Goal: Transaction & Acquisition: Purchase product/service

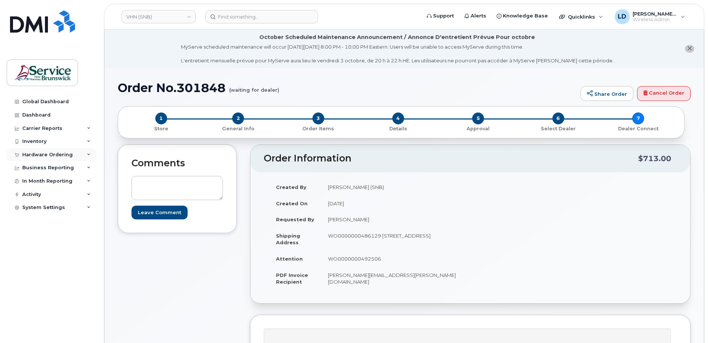
click at [30, 153] on div "Hardware Ordering" at bounding box center [47, 155] width 51 height 6
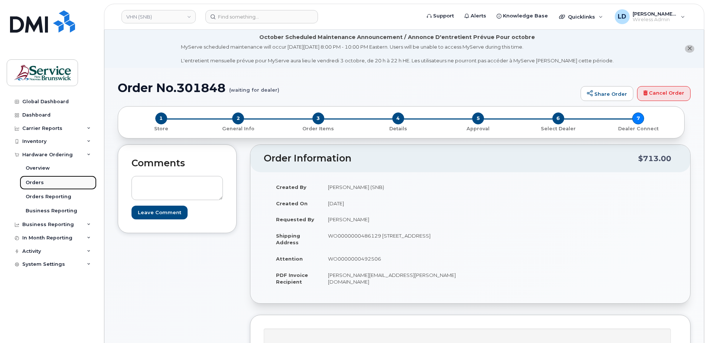
click at [31, 182] on div "Orders" at bounding box center [35, 182] width 18 height 7
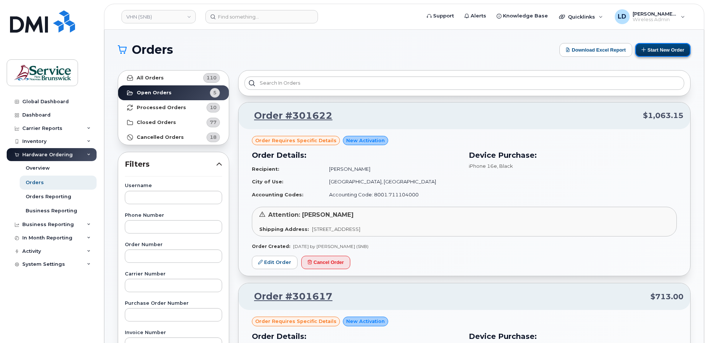
click at [666, 50] on button "Start New Order" at bounding box center [662, 50] width 55 height 14
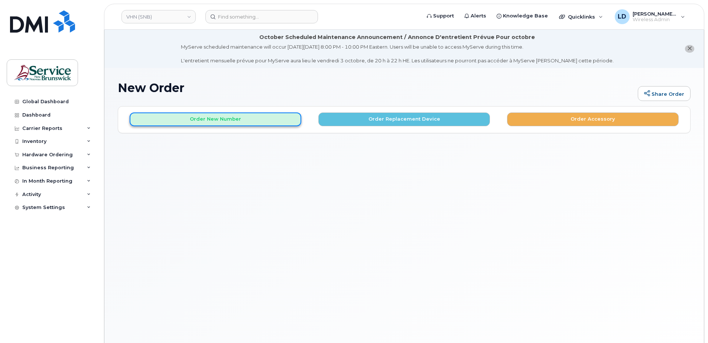
click at [258, 117] on button "Order New Number" at bounding box center [216, 120] width 172 height 14
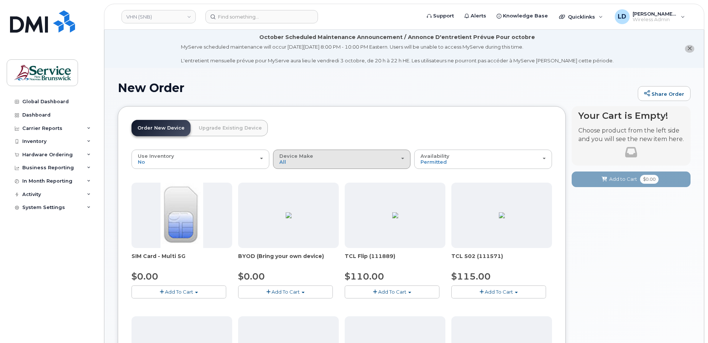
click at [301, 157] on span "Device Make" at bounding box center [296, 156] width 34 height 6
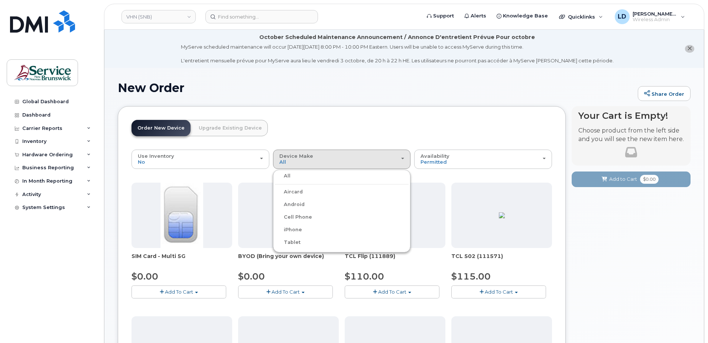
click at [300, 203] on label "Android" at bounding box center [290, 204] width 30 height 9
click at [0, 0] on input "Android" at bounding box center [0, 0] width 0 height 0
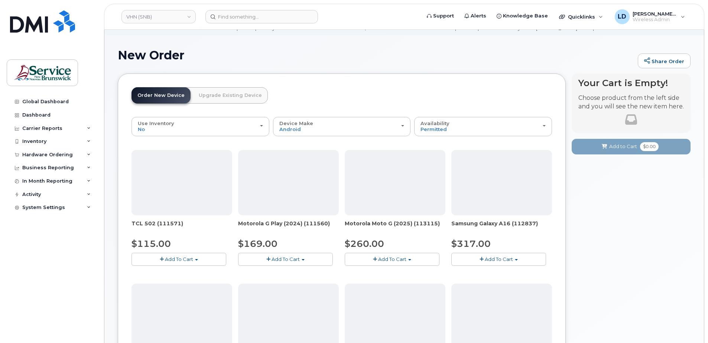
scroll to position [186, 0]
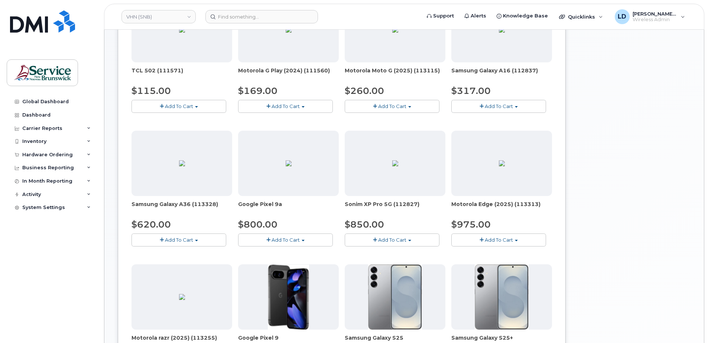
click at [171, 239] on span "Add To Cart" at bounding box center [179, 240] width 28 height 6
click at [174, 263] on link "$620.00 - 30-day activation (128GB model)" at bounding box center [193, 263] width 121 height 9
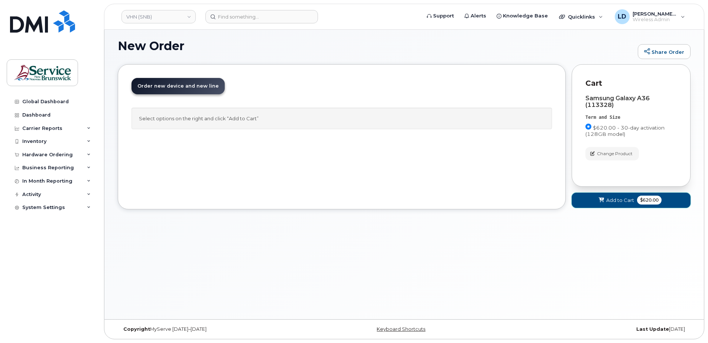
click at [617, 201] on span "Add to Cart" at bounding box center [620, 200] width 28 height 7
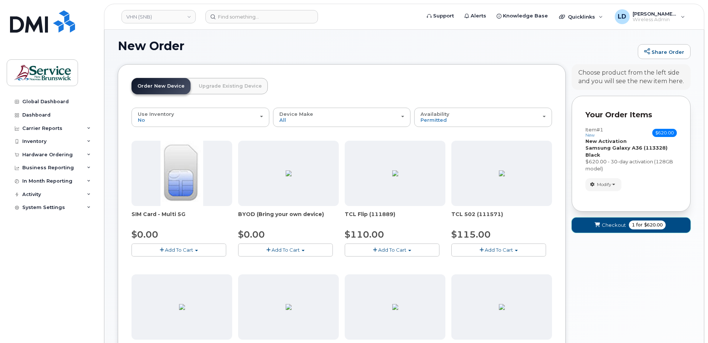
click at [608, 224] on span "Checkout" at bounding box center [614, 225] width 24 height 7
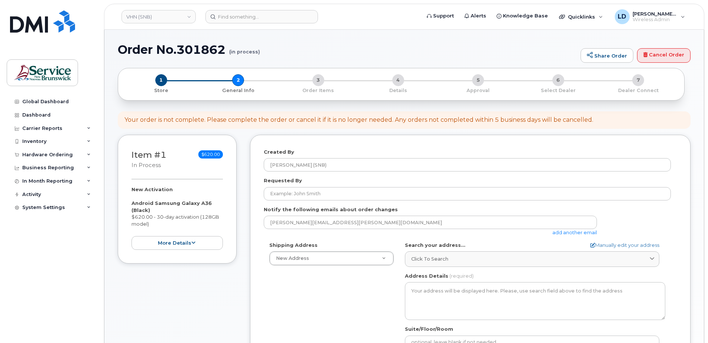
select select
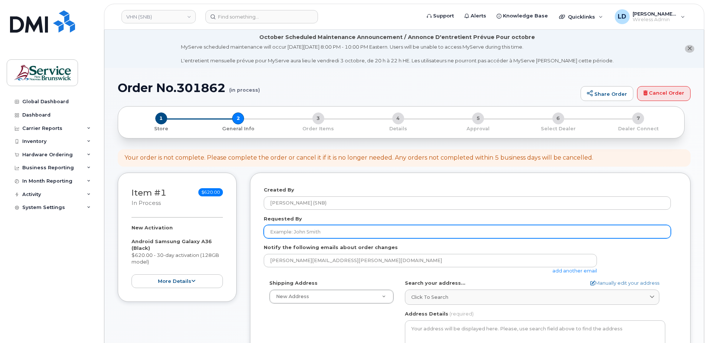
click at [289, 233] on input "Requested By" at bounding box center [467, 231] width 407 height 13
click at [287, 231] on input "Requested By" at bounding box center [467, 231] width 407 height 13
paste input "[PERSON_NAME]"
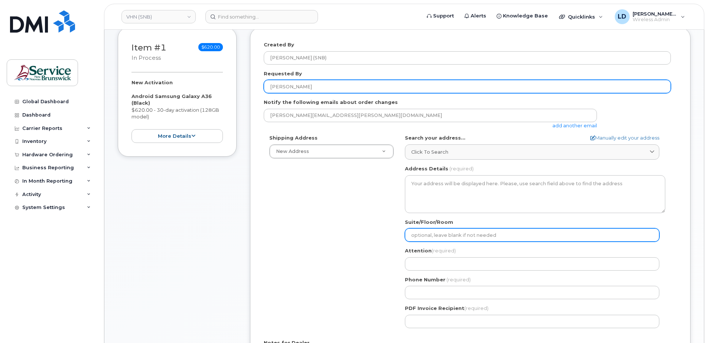
scroll to position [149, 0]
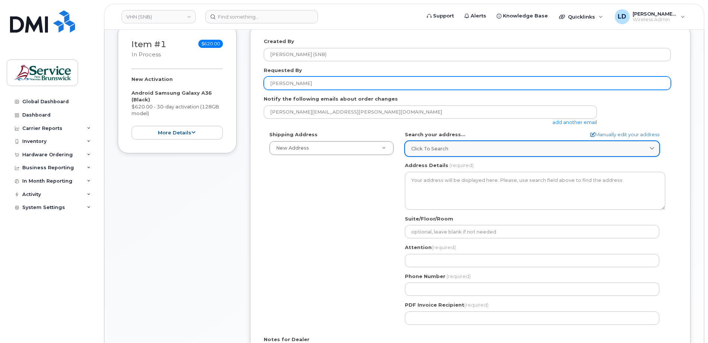
type input "[PERSON_NAME]"
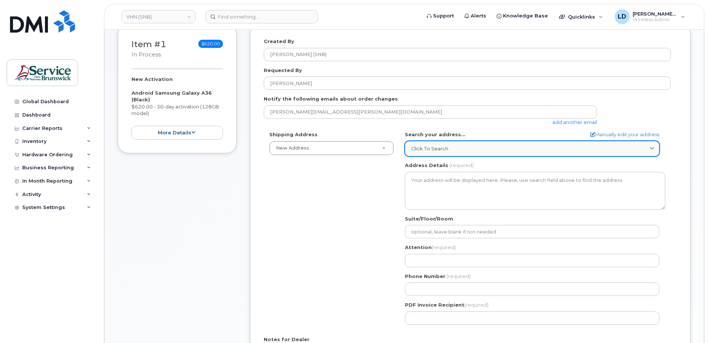
click at [439, 151] on span "Click to search" at bounding box center [429, 148] width 37 height 7
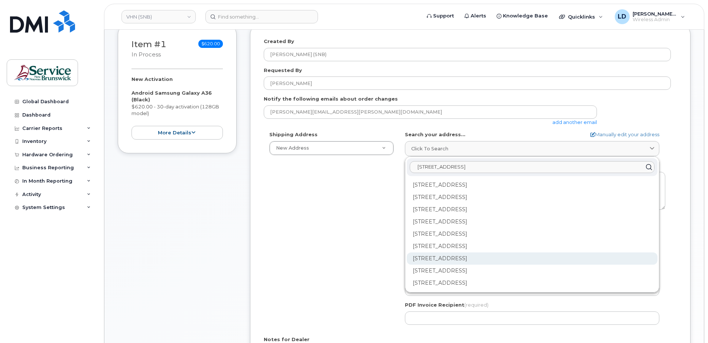
type input "15 rue de l'eglise Edmundston"
click at [439, 260] on div "202-15 Rue De l'Église Edmundston NB E3V 1J3" at bounding box center [532, 259] width 251 height 12
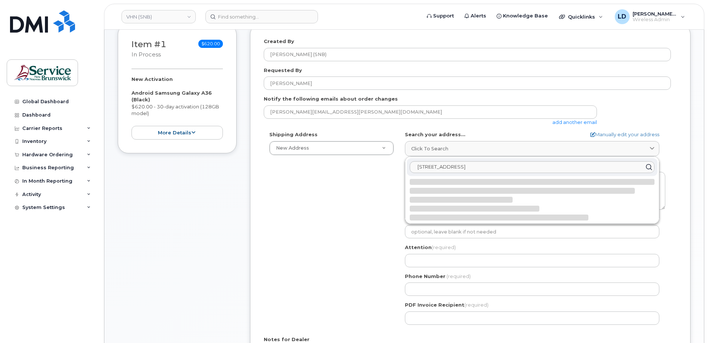
select select
type textarea "202-15 Rue De l'Église EDMUNDSTON NB E3V 1J3 CANADA"
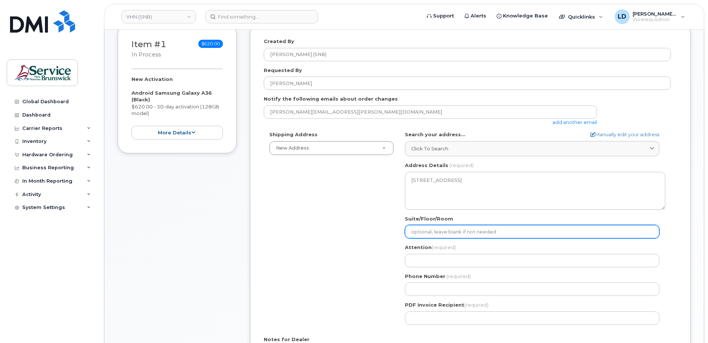
click at [421, 232] on input "Suite/Floor/Room" at bounding box center [532, 231] width 254 height 13
click at [425, 227] on input "Suite/Floor/Room" at bounding box center [532, 231] width 254 height 13
paste input "WO0000000490763"
select select
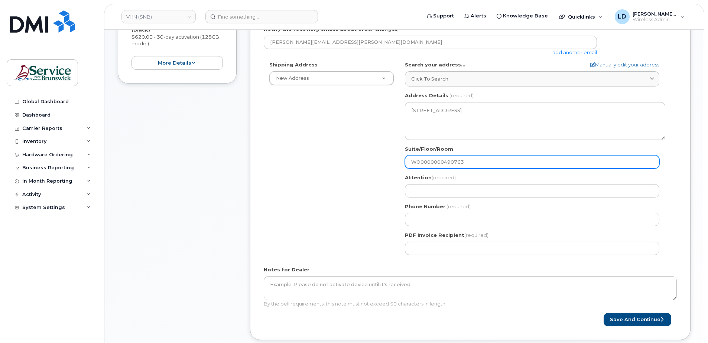
scroll to position [223, 0]
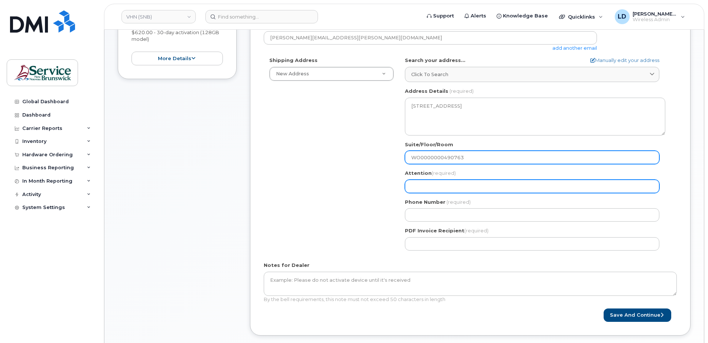
type input "WO0000000490763"
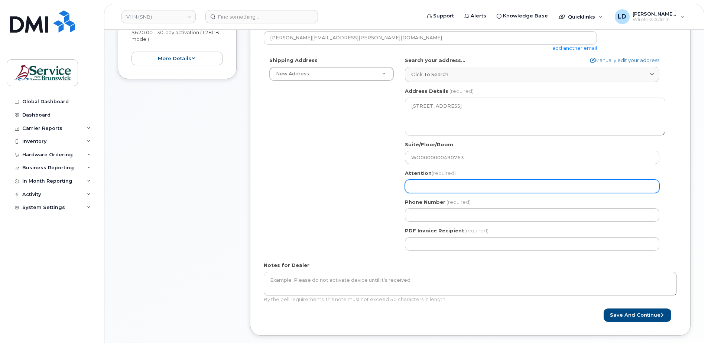
click at [425, 182] on input "Attention (required)" at bounding box center [532, 186] width 254 height 13
select select
type input "D"
select select
type input "Da"
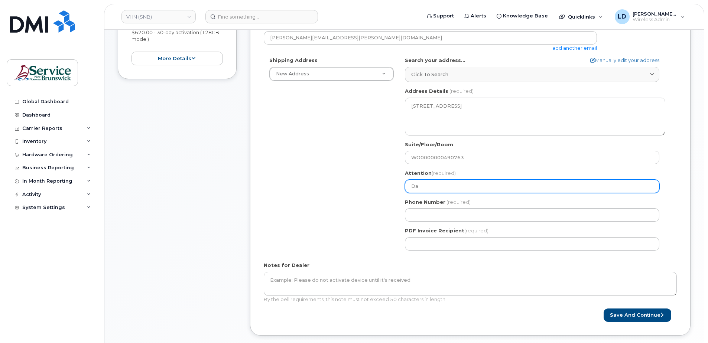
select select
type input "Dan"
select select
type input "Danil"
select select
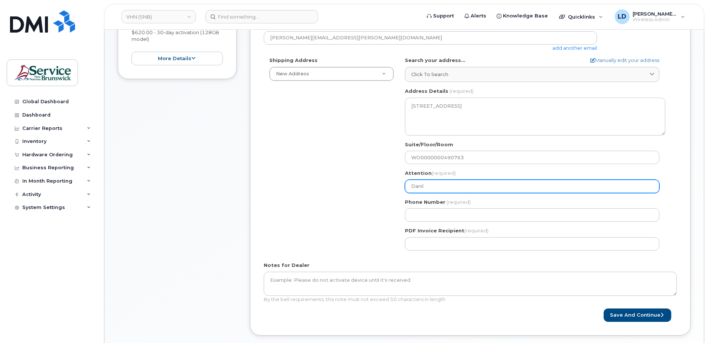
type input "Danile"
select select
type input "Danil"
select select
type input "Dani"
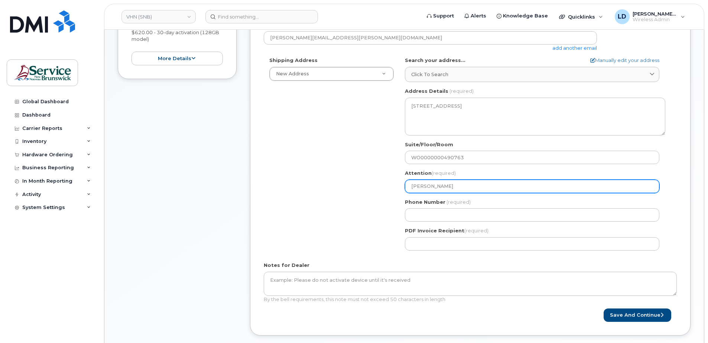
select select
type input "Danie"
select select
type input "Daniel Levesque"
select select
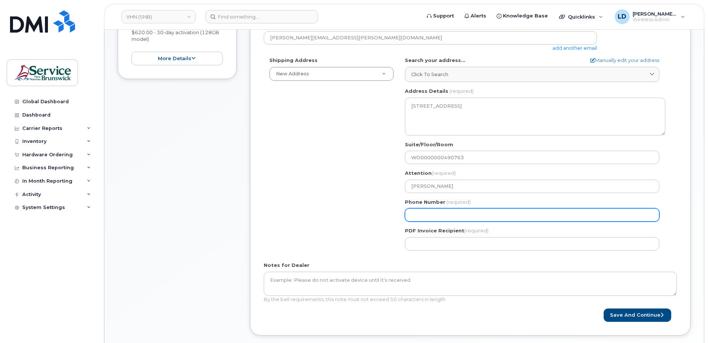
click at [426, 217] on input "Phone Number" at bounding box center [532, 214] width 254 height 13
type input "5068383572"
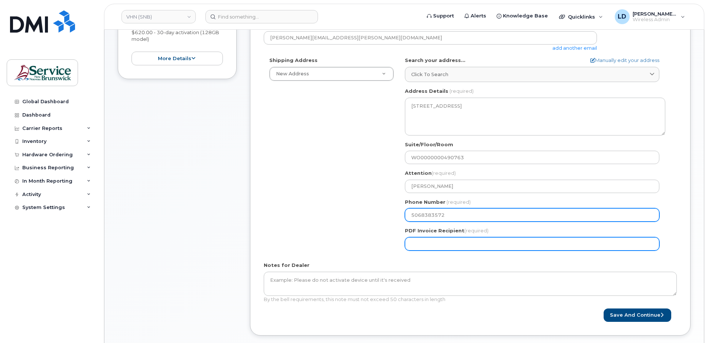
type input "[PERSON_NAME][EMAIL_ADDRESS][PERSON_NAME][DOMAIN_NAME]"
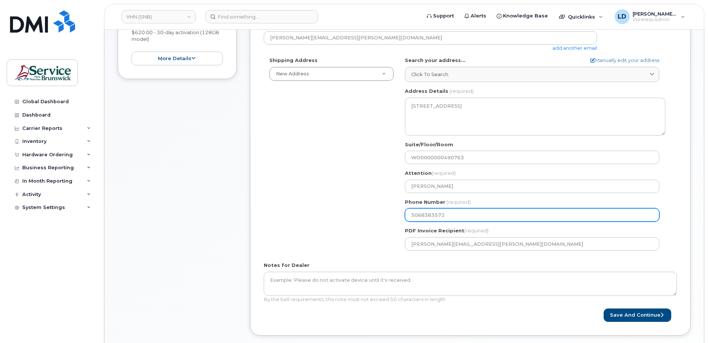
select select
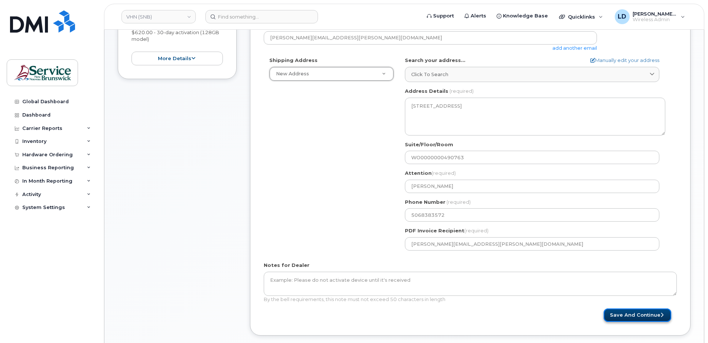
click at [619, 313] on button "Save and Continue" at bounding box center [638, 316] width 68 height 14
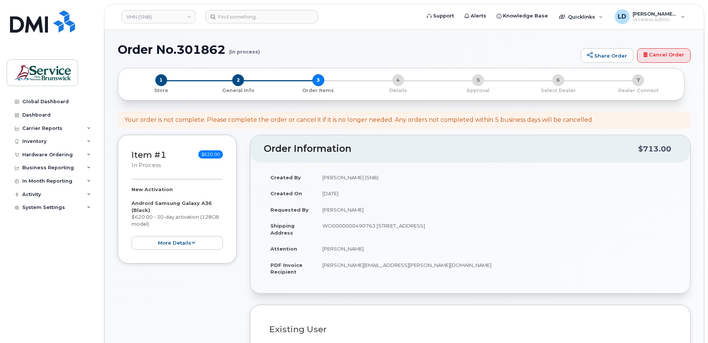
select select
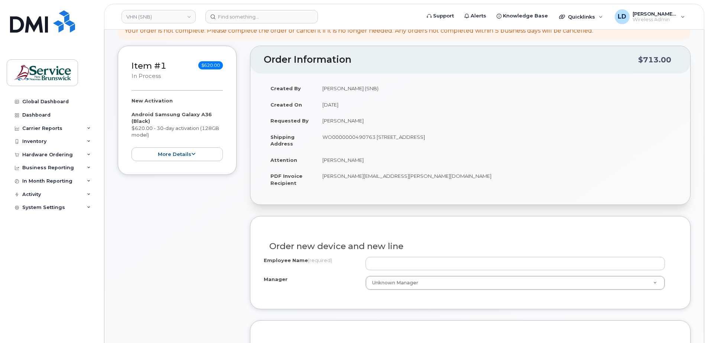
scroll to position [149, 0]
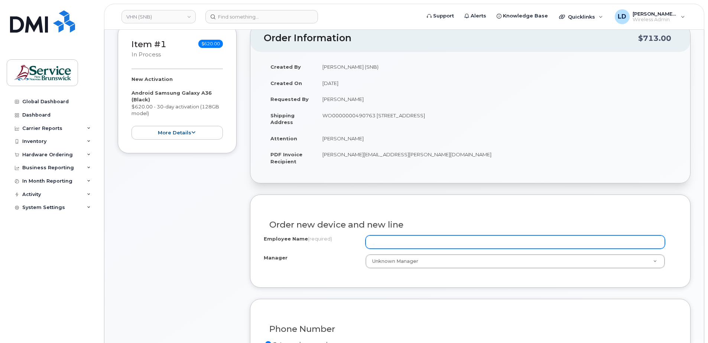
click at [388, 240] on input "Employee Name (required)" at bounding box center [515, 242] width 299 height 13
click at [375, 238] on input "Employee Name (required)" at bounding box center [515, 242] width 299 height 13
paste input "[PERSON_NAME]"
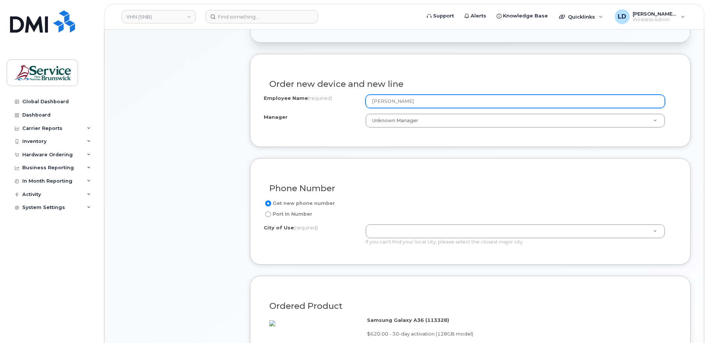
scroll to position [297, 0]
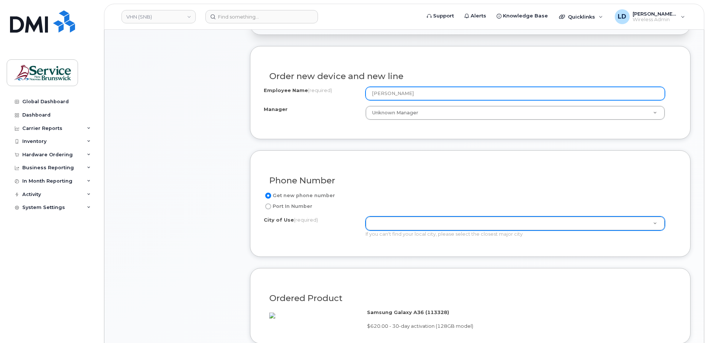
type input "[PERSON_NAME]"
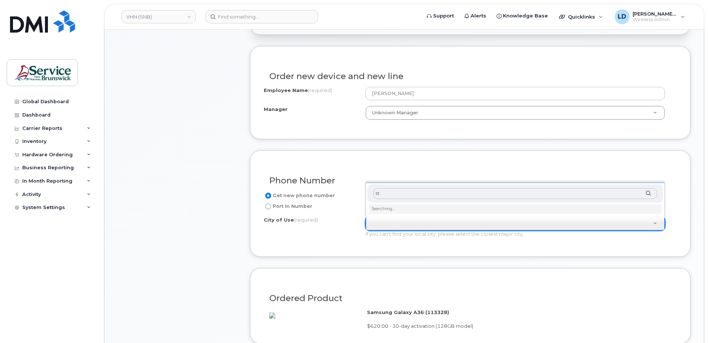
type input "s"
type input "S"
click at [382, 199] on input "text" at bounding box center [515, 196] width 284 height 11
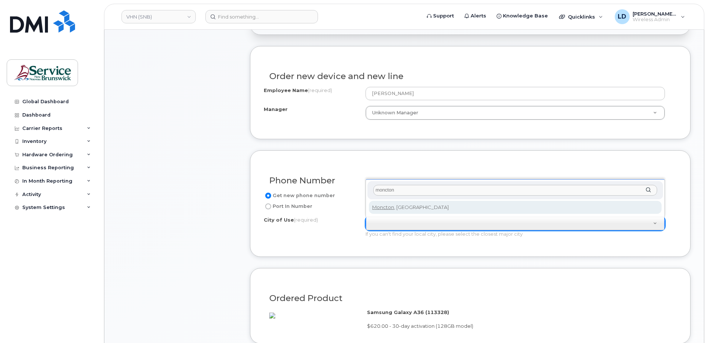
type input "moncton"
type input "1817"
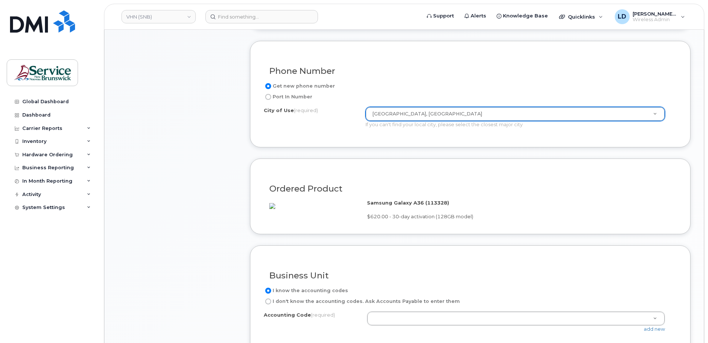
scroll to position [409, 0]
click at [649, 330] on link "add new" at bounding box center [654, 327] width 21 height 6
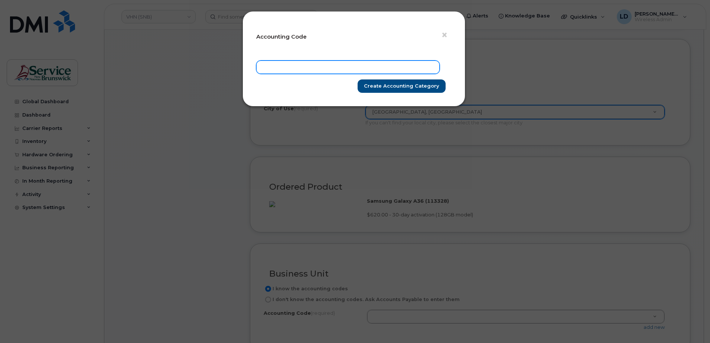
click at [280, 70] on input "text" at bounding box center [348, 67] width 184 height 13
paste input "120.715761010"
click at [272, 66] on input "120.715761010" at bounding box center [348, 67] width 184 height 13
type input "1201.715761010"
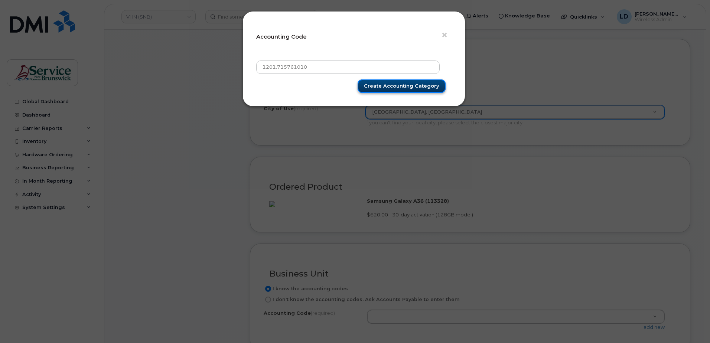
click at [387, 86] on input "Create Accounting category" at bounding box center [402, 86] width 88 height 14
type input "Create Accounting category"
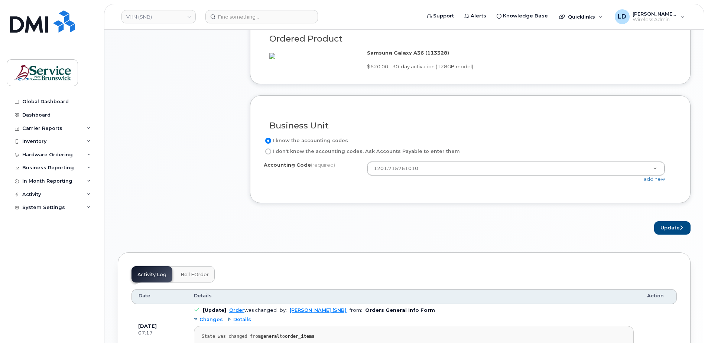
scroll to position [557, 0]
click at [674, 235] on button "Update" at bounding box center [672, 228] width 36 height 14
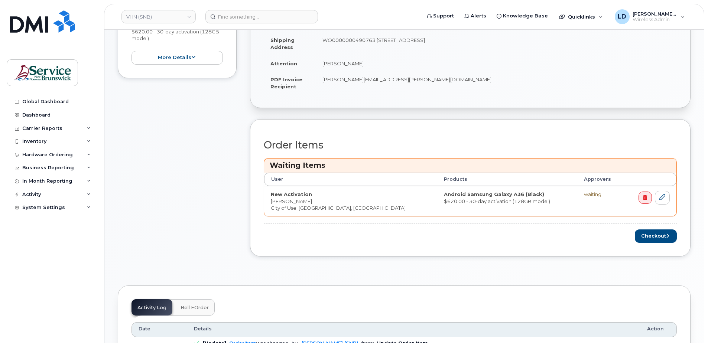
scroll to position [260, 0]
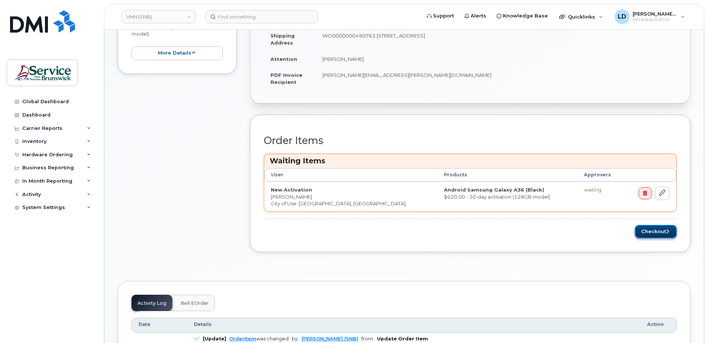
click at [648, 232] on button "Checkout" at bounding box center [656, 232] width 42 height 14
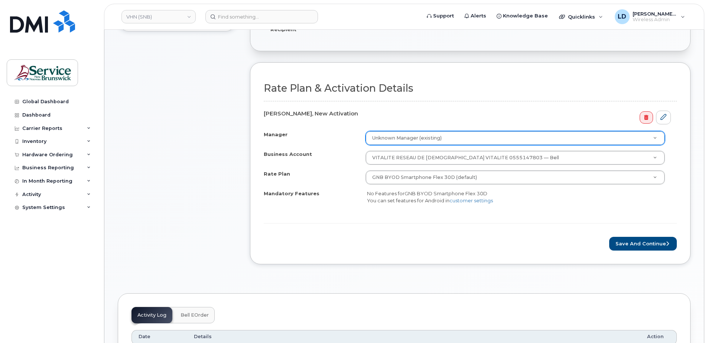
scroll to position [260, 0]
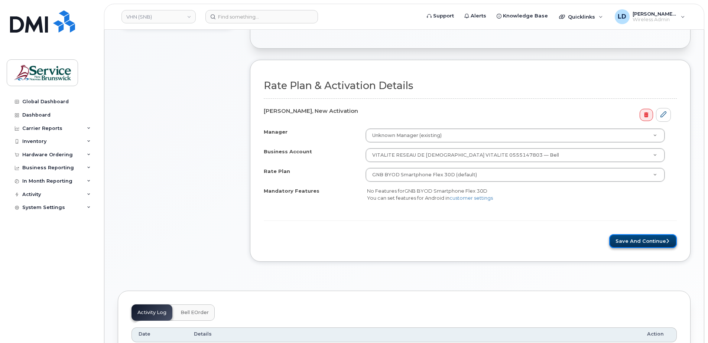
click at [629, 238] on button "Save and Continue" at bounding box center [643, 241] width 68 height 14
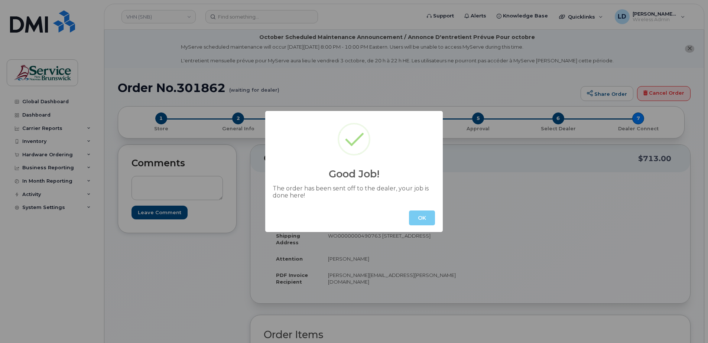
click at [414, 218] on button "OK" at bounding box center [422, 218] width 26 height 15
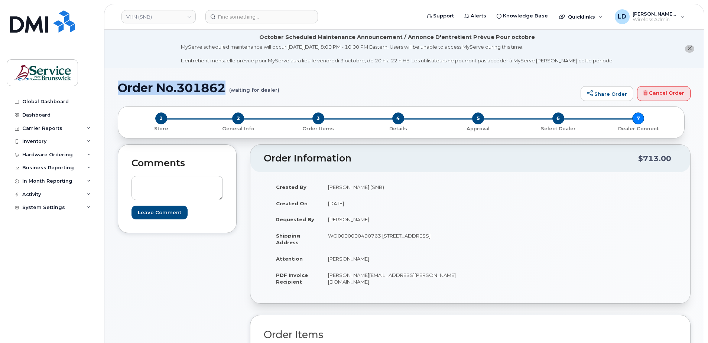
drag, startPoint x: 119, startPoint y: 88, endPoint x: 227, endPoint y: 91, distance: 108.9
click at [227, 91] on h1 "Order No.301862 (waiting for dealer)" at bounding box center [347, 87] width 459 height 13
drag, startPoint x: 227, startPoint y: 91, endPoint x: 212, endPoint y: 87, distance: 16.0
copy h1 "Order No.301862"
click at [28, 152] on div "Hardware Ordering" at bounding box center [47, 155] width 51 height 6
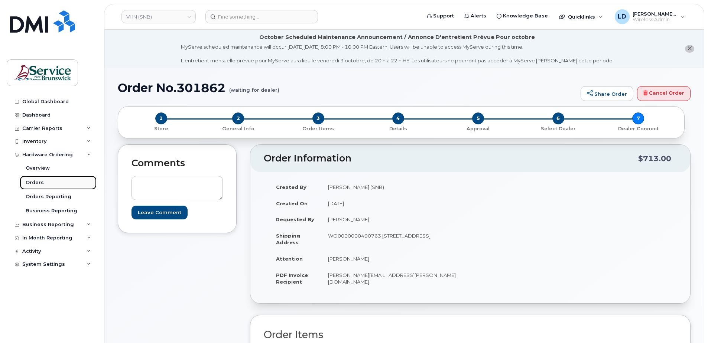
click at [31, 181] on div "Orders" at bounding box center [35, 182] width 18 height 7
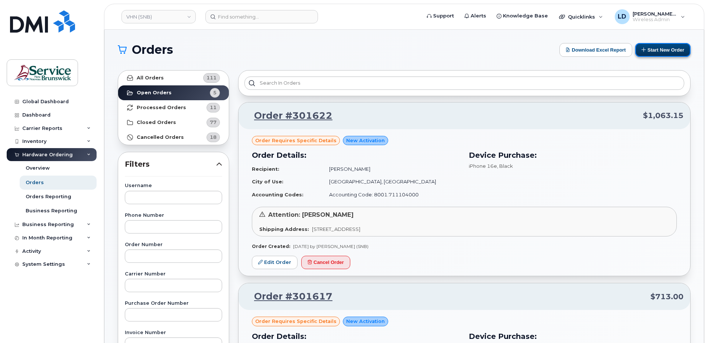
click at [674, 49] on button "Start New Order" at bounding box center [662, 50] width 55 height 14
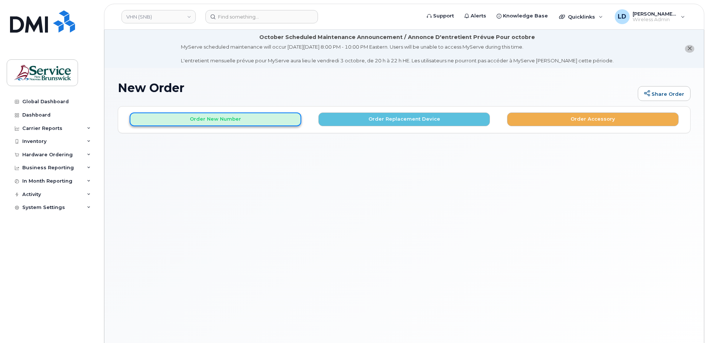
click at [175, 122] on button "Order New Number" at bounding box center [216, 120] width 172 height 14
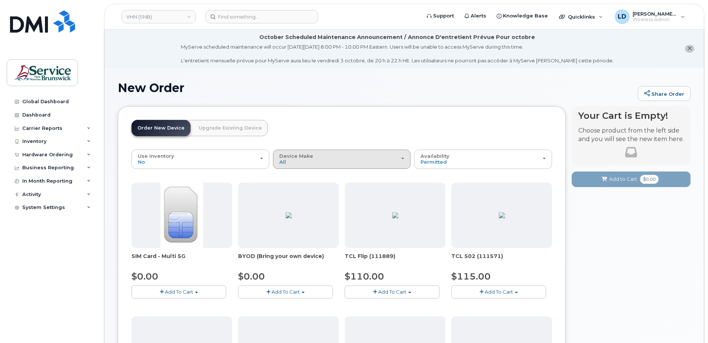
click at [299, 163] on div "Device Make All Aircard Android Cell Phone iPhone Tablet" at bounding box center [341, 159] width 125 height 12
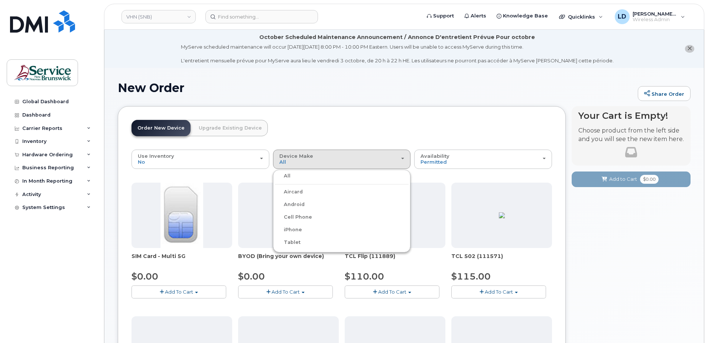
click at [296, 205] on label "Android" at bounding box center [290, 204] width 30 height 9
click at [0, 0] on input "Android" at bounding box center [0, 0] width 0 height 0
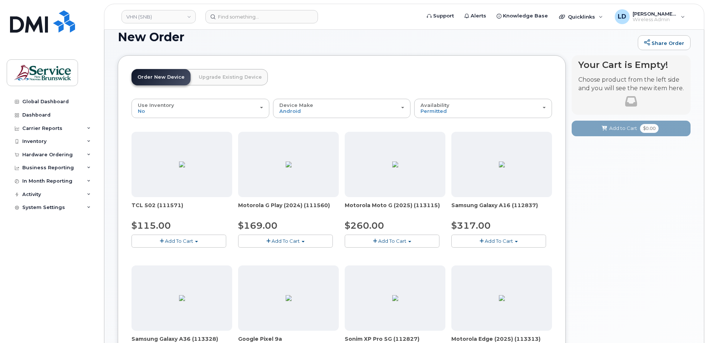
scroll to position [149, 0]
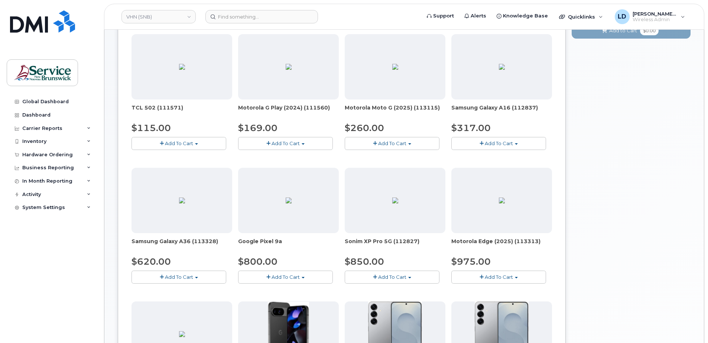
click at [163, 274] on button "Add To Cart" at bounding box center [179, 277] width 95 height 13
click at [168, 299] on link "$620.00 - 30-day activation (128GB model)" at bounding box center [193, 300] width 121 height 9
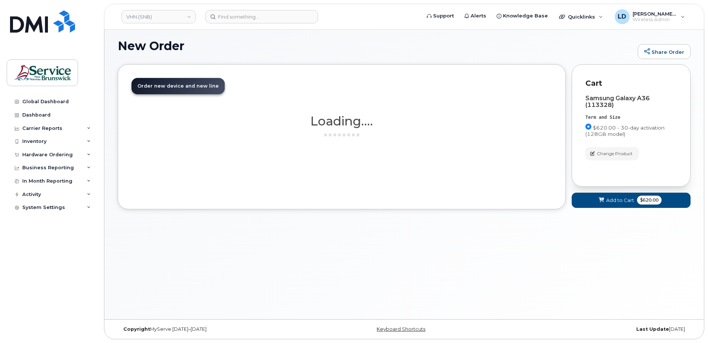
scroll to position [42, 0]
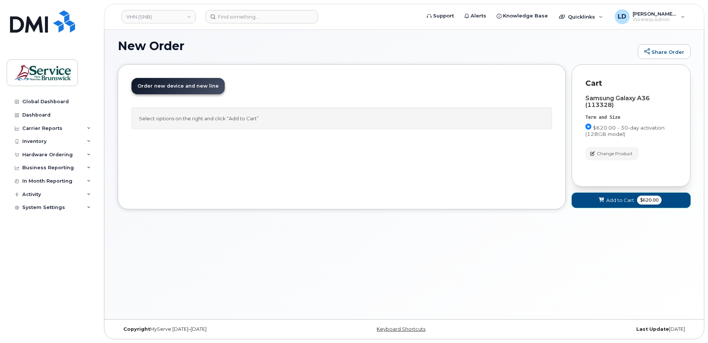
click at [613, 201] on span "Add to Cart" at bounding box center [620, 200] width 28 height 7
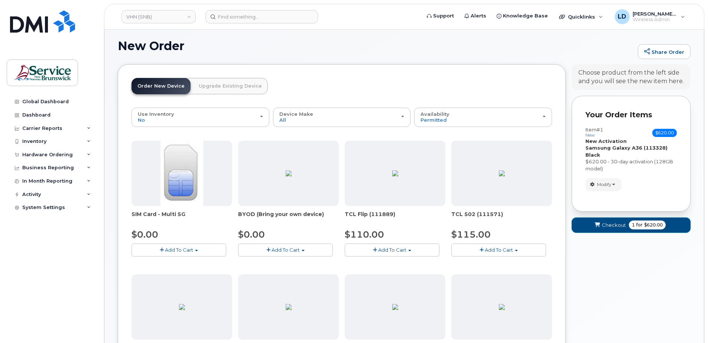
click at [610, 223] on span "Checkout" at bounding box center [614, 225] width 24 height 7
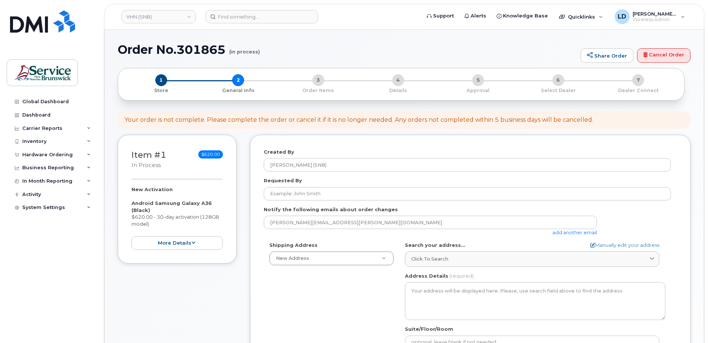
select select
click at [288, 172] on div "Created By [PERSON_NAME] (SNB)" at bounding box center [470, 160] width 413 height 23
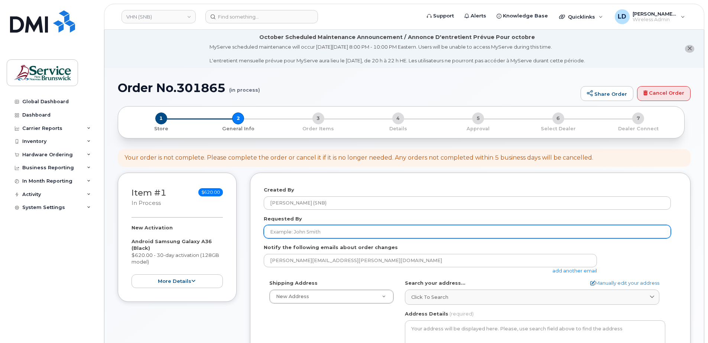
click at [280, 228] on input "Requested By" at bounding box center [467, 231] width 407 height 13
paste input "[PERSON_NAME]"
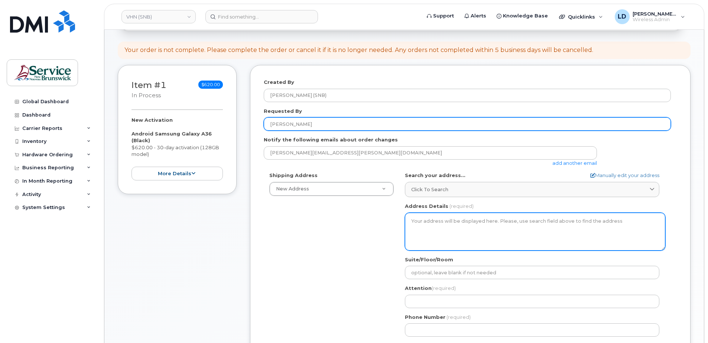
scroll to position [149, 0]
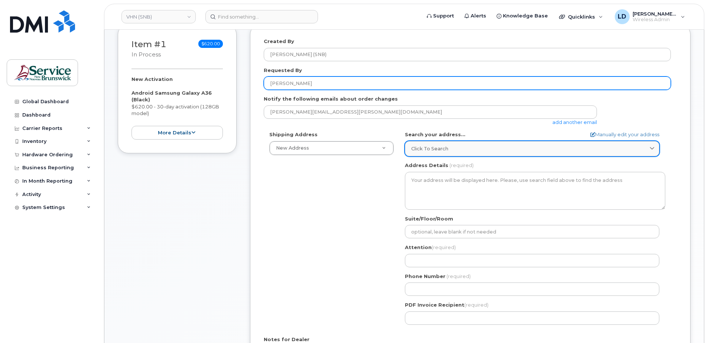
type input "[PERSON_NAME]"
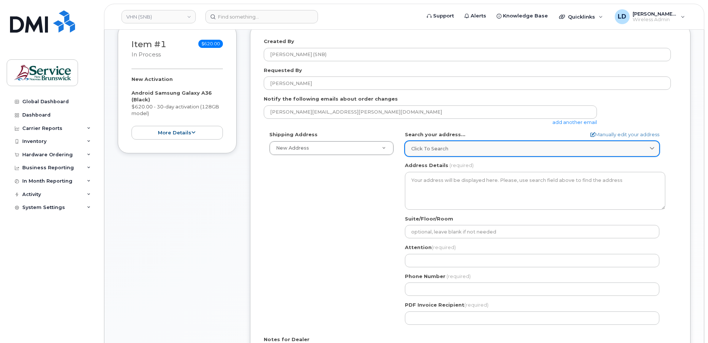
click at [426, 149] on span "Click to search" at bounding box center [429, 148] width 37 height 7
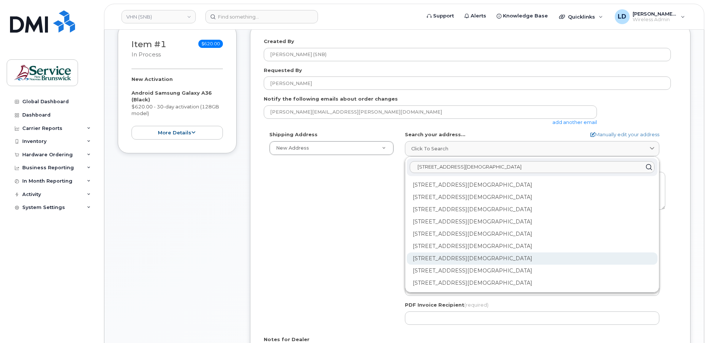
type input "[STREET_ADDRESS][DEMOGRAPHIC_DATA]"
click at [425, 258] on div "[STREET_ADDRESS][DEMOGRAPHIC_DATA]" at bounding box center [532, 259] width 251 height 12
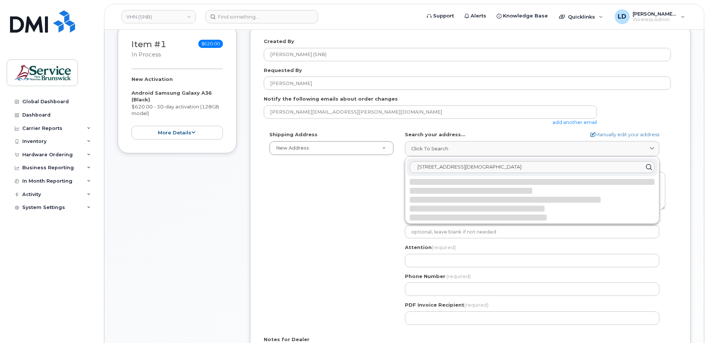
select select
type textarea "[STREET_ADDRESS][DEMOGRAPHIC_DATA]"
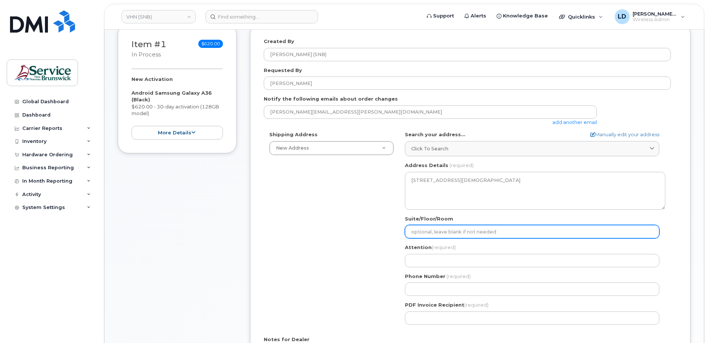
drag, startPoint x: 413, startPoint y: 233, endPoint x: 417, endPoint y: 232, distance: 3.8
click at [413, 233] on input "Suite/Floor/Room" at bounding box center [532, 231] width 254 height 13
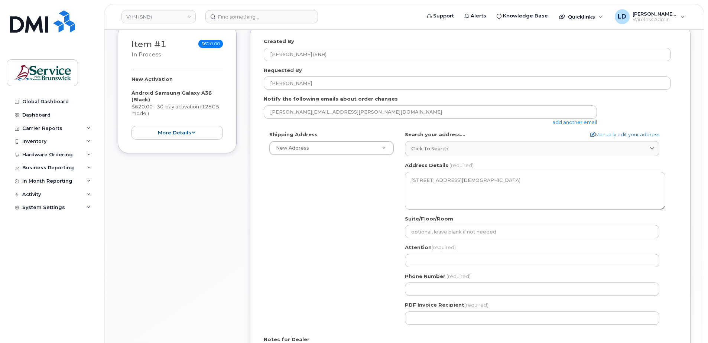
click at [415, 225] on div "Suite/Floor/Room" at bounding box center [535, 226] width 260 height 23
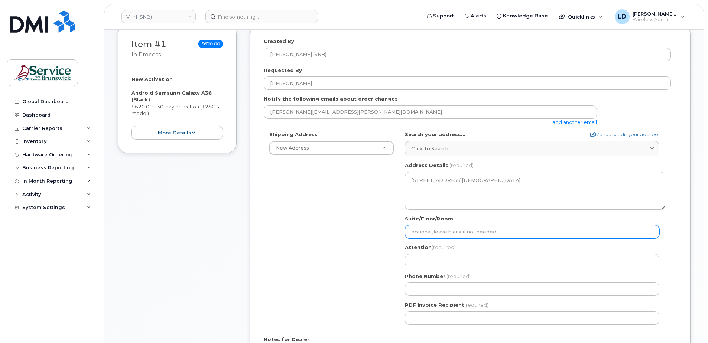
click at [415, 230] on input "Suite/Floor/Room" at bounding box center [532, 231] width 254 height 13
paste input "WO0000000484240"
select select
type input "WO0000000484240"
click at [408, 233] on input "WO0000000484240" at bounding box center [532, 231] width 254 height 13
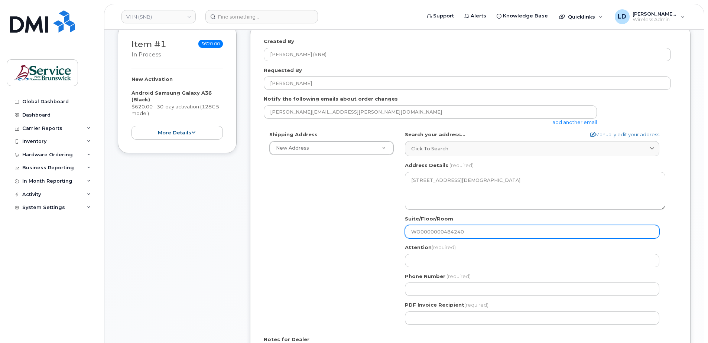
select select
type input "sWO0000000484240"
select select
type input "suWO0000000484240"
select select
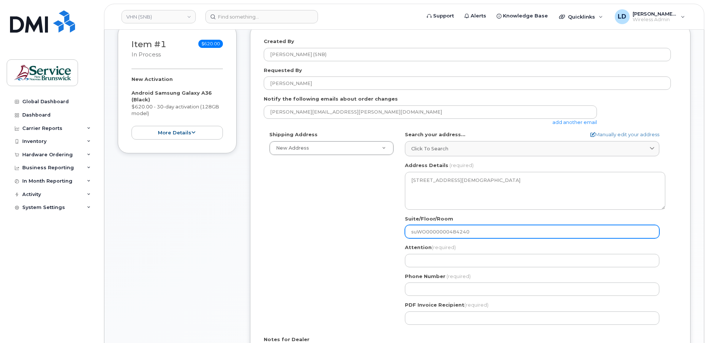
type input "suiWO0000000484240"
select select
type input "suitWO0000000484240"
select select
type input "suiteWO0000000484240"
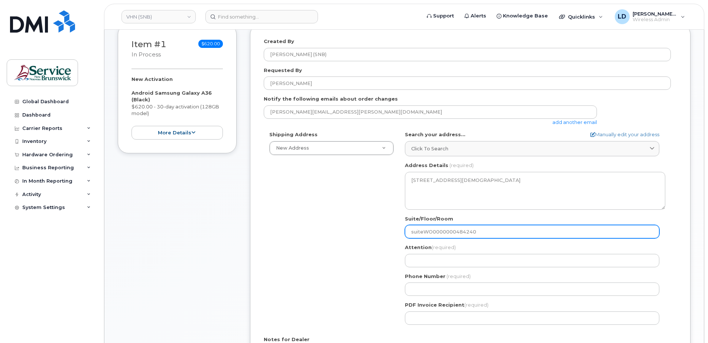
select select
type input "suite WO0000000484240"
select select
type input "suite WO0000000484240"
select select
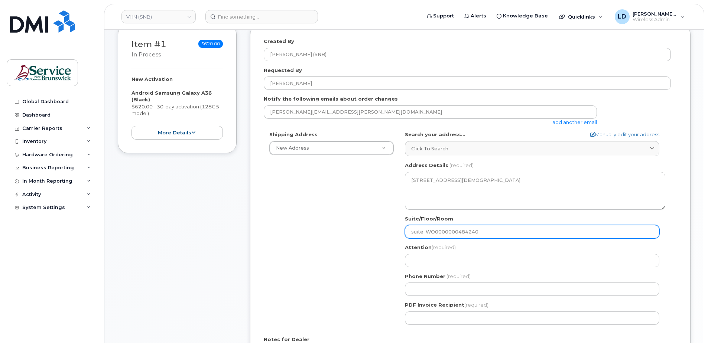
type input "suite 2WO0000000484240"
select select
type input "suite 20WO0000000484240"
select select
type input "suite 202WO0000000484240"
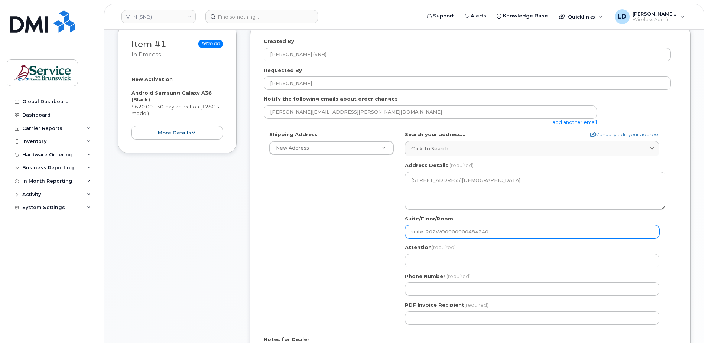
select select
type input "suite 202 WO0000000484240"
select select
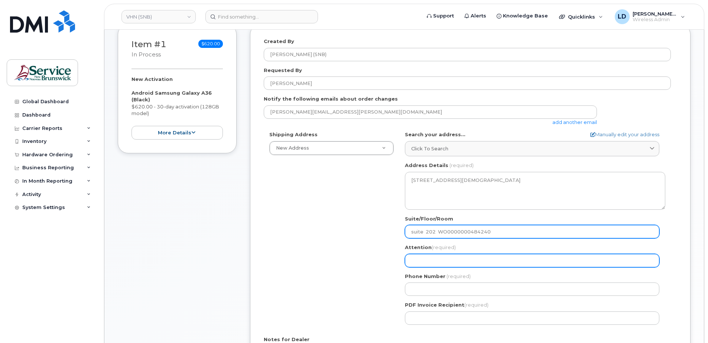
type input "suite 202 WO0000000484240"
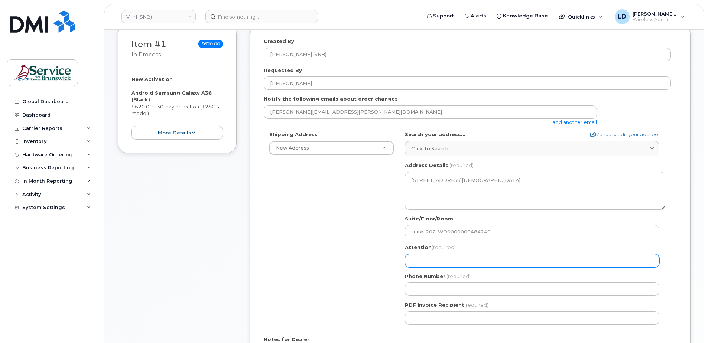
drag, startPoint x: 425, startPoint y: 260, endPoint x: 429, endPoint y: 257, distance: 5.5
click at [425, 260] on input "Attention (required)" at bounding box center [532, 260] width 254 height 13
select select
type input "D"
select select
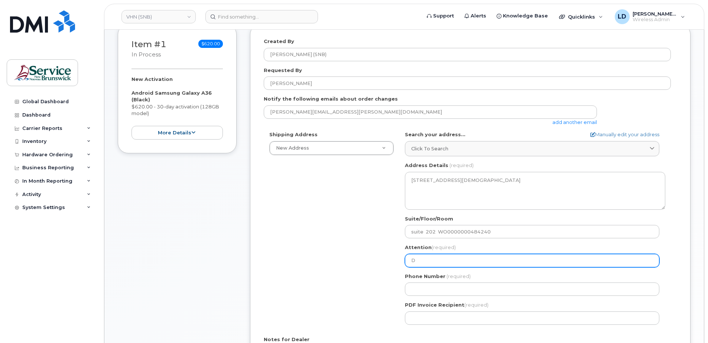
type input "Da"
select select
type input "Dan"
select select
type input "Dani"
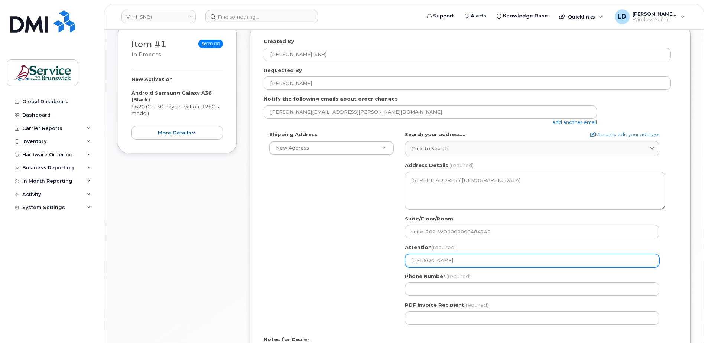
select select
type input "Danie"
select select
type input "Daniel"
select select
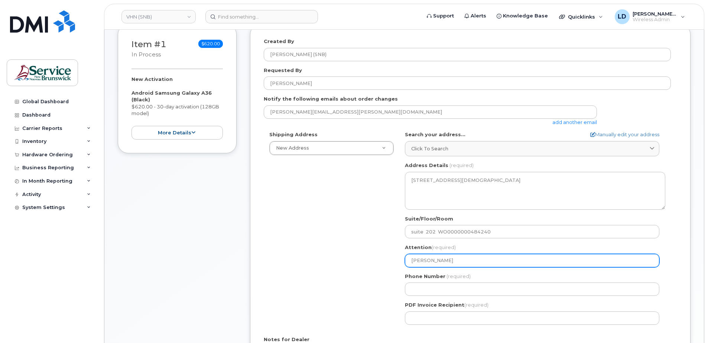
type input "Daniel L"
select select
type input "Daniel Le"
select select
type input "Daniel Lev"
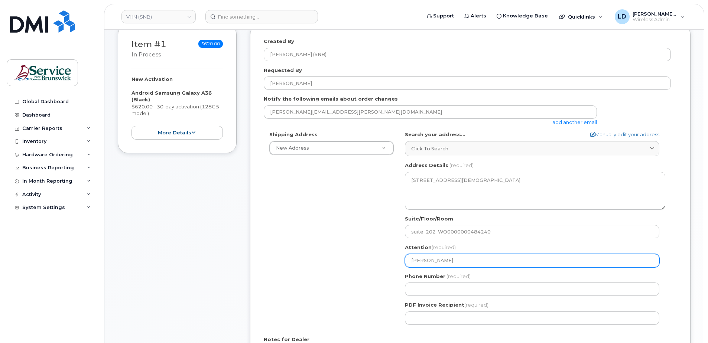
select select
type input "Daniel Leve"
select select
type input "Daniel Leves"
select select
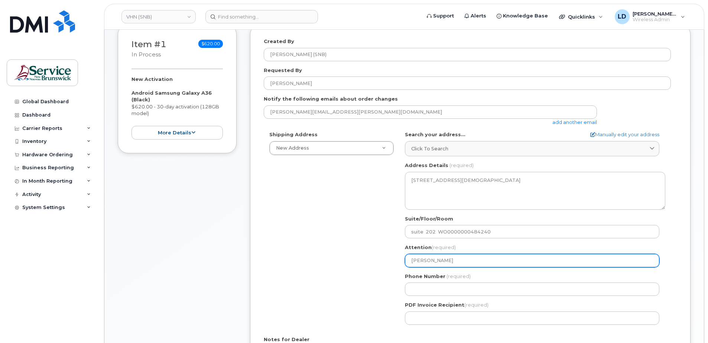
type input "Daniel Levesq"
select select
type input "Daniel Levesqu"
select select
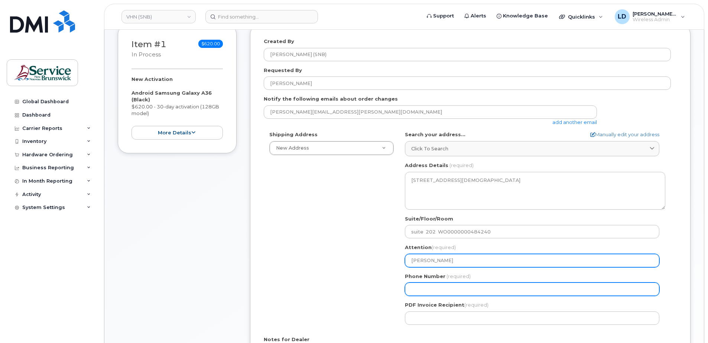
type input "Daniel Levesque"
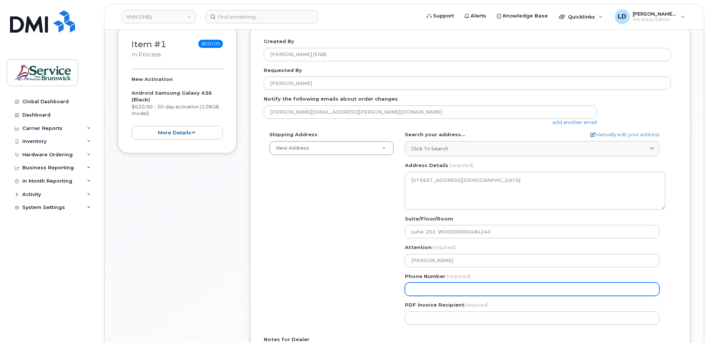
click at [425, 289] on input "Phone Number" at bounding box center [532, 289] width 254 height 13
type input "5068383572"
type input "daniel.levesque@snb.ca"
select select
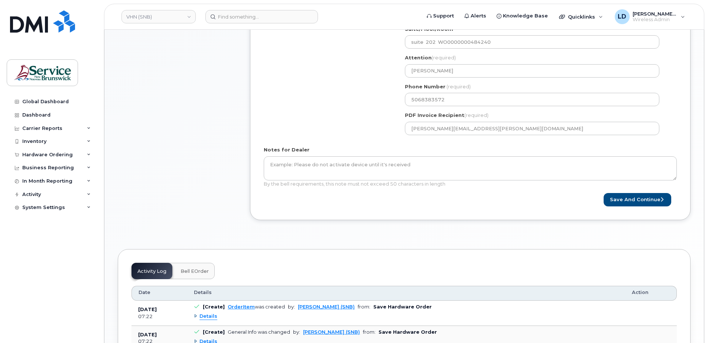
scroll to position [341, 0]
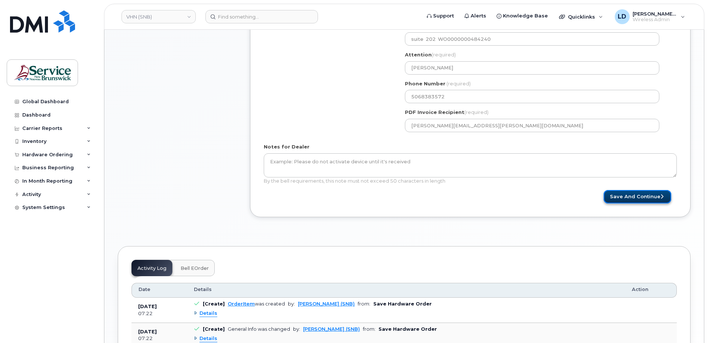
click at [631, 197] on button "Save and Continue" at bounding box center [638, 197] width 68 height 14
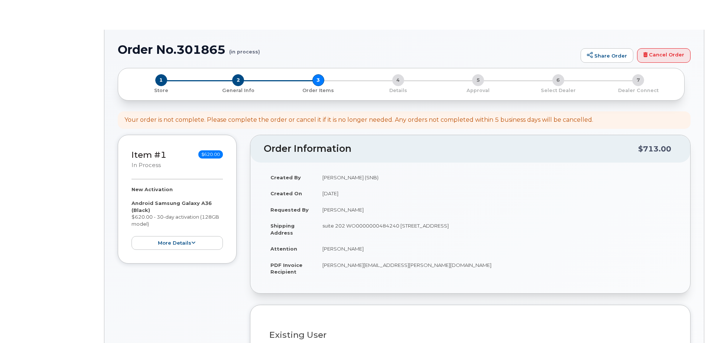
select select
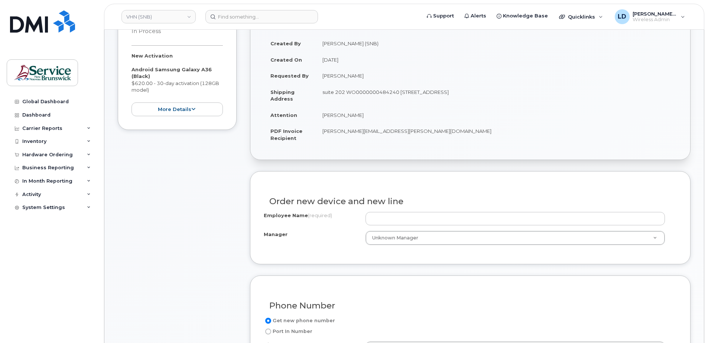
scroll to position [186, 0]
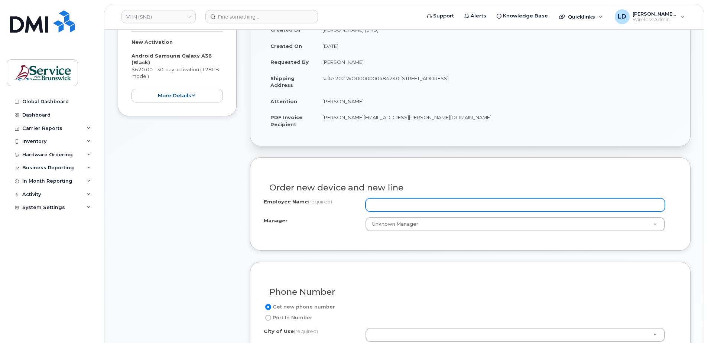
click at [398, 206] on input "Employee Name (required)" at bounding box center [515, 204] width 299 height 13
click at [375, 204] on input "Employee Name (required)" at bounding box center [515, 204] width 299 height 13
paste input "[PERSON_NAME]"
type input "[PERSON_NAME]"
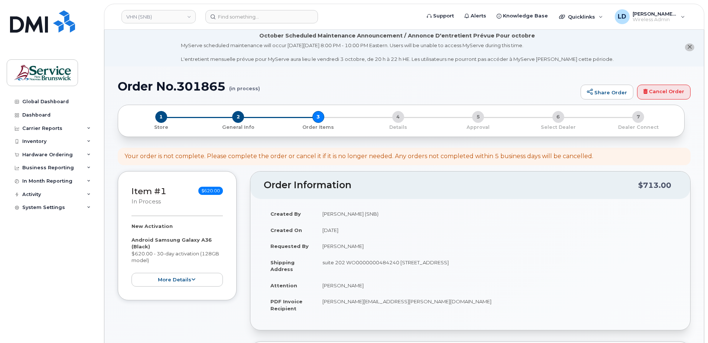
scroll to position [0, 0]
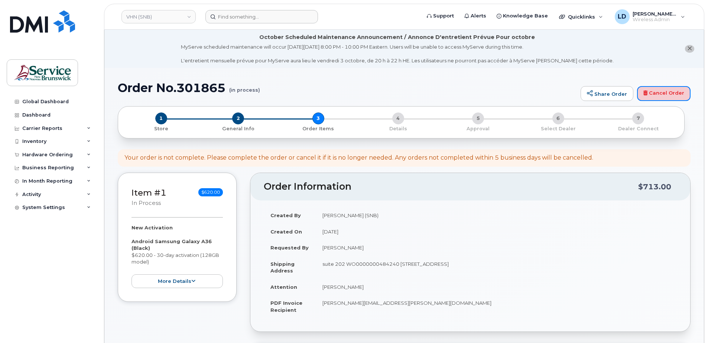
drag, startPoint x: 649, startPoint y: 94, endPoint x: 389, endPoint y: 19, distance: 270.8
click at [649, 94] on link "Cancel Order" at bounding box center [663, 93] width 53 height 15
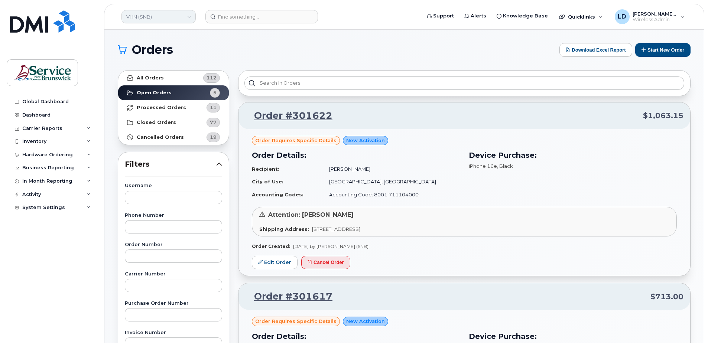
click at [139, 15] on link "VHN (SNB)" at bounding box center [158, 16] width 74 height 13
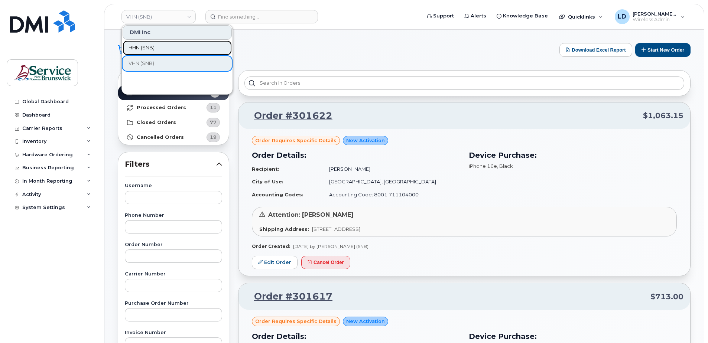
click at [139, 46] on span "HHN (SNB)" at bounding box center [142, 47] width 26 height 7
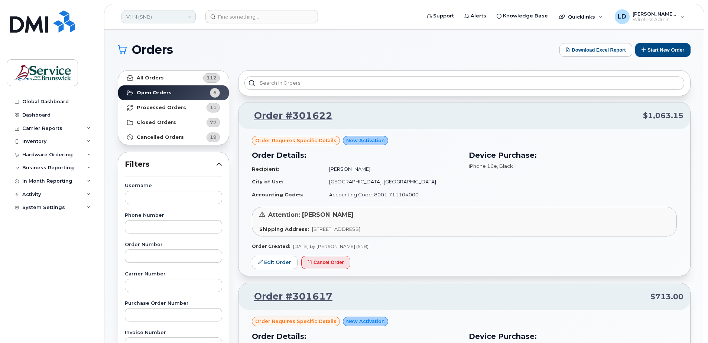
click at [188, 16] on link "VHN (SNB)" at bounding box center [158, 16] width 74 height 13
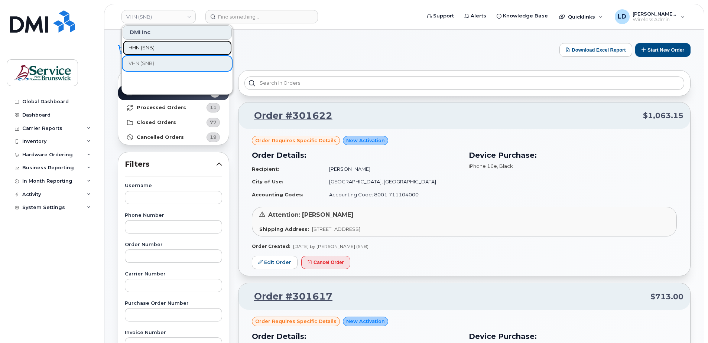
click at [144, 47] on span "HHN (SNB)" at bounding box center [142, 47] width 26 height 7
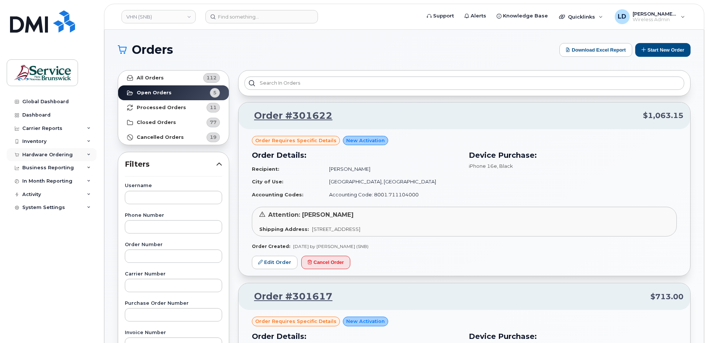
click at [30, 151] on div "Hardware Ordering" at bounding box center [52, 154] width 90 height 13
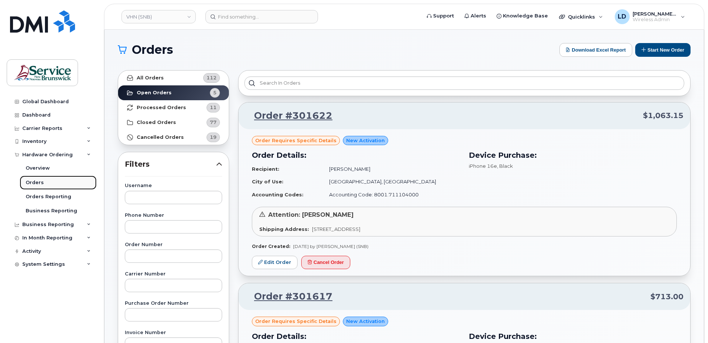
click at [32, 181] on div "Orders" at bounding box center [35, 182] width 18 height 7
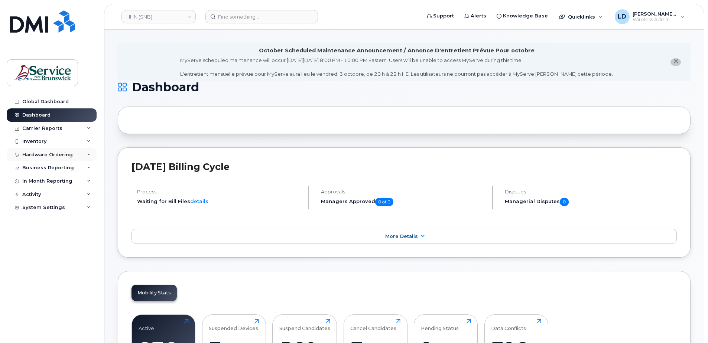
click at [33, 155] on div "Hardware Ordering" at bounding box center [47, 155] width 51 height 6
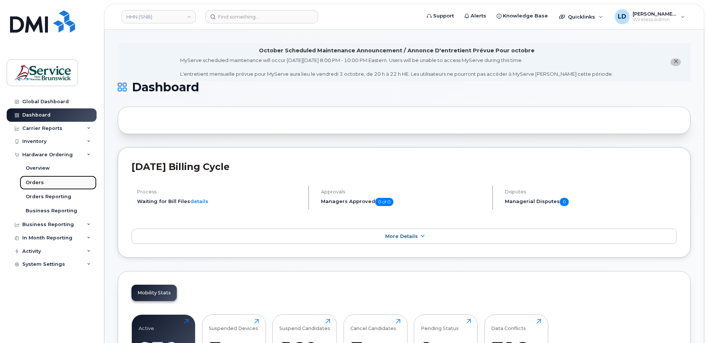
click at [33, 181] on div "Orders" at bounding box center [35, 182] width 18 height 7
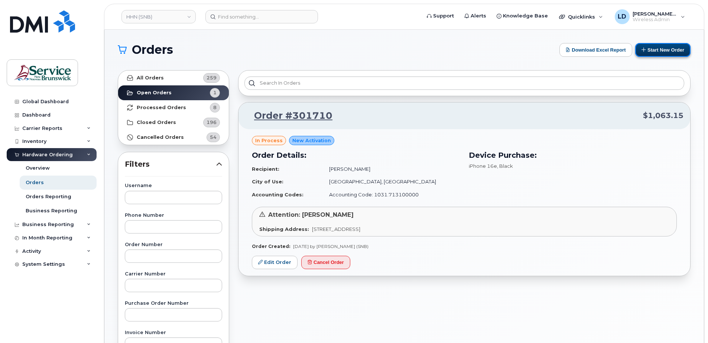
click at [665, 52] on button "Start New Order" at bounding box center [662, 50] width 55 height 14
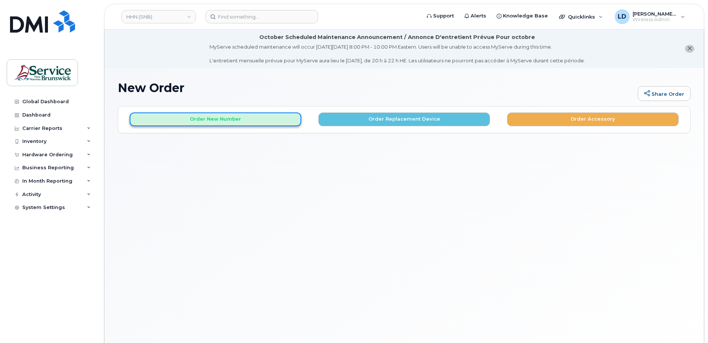
click at [231, 116] on button "Order New Number" at bounding box center [216, 120] width 172 height 14
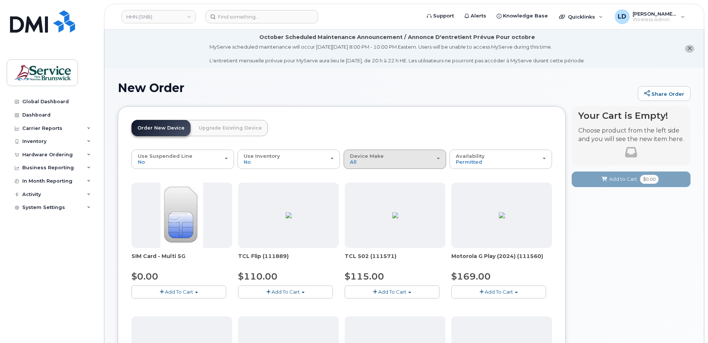
click at [397, 159] on div "Device Make All Aircard Android Cell Phone iPhone Tablet" at bounding box center [395, 159] width 90 height 12
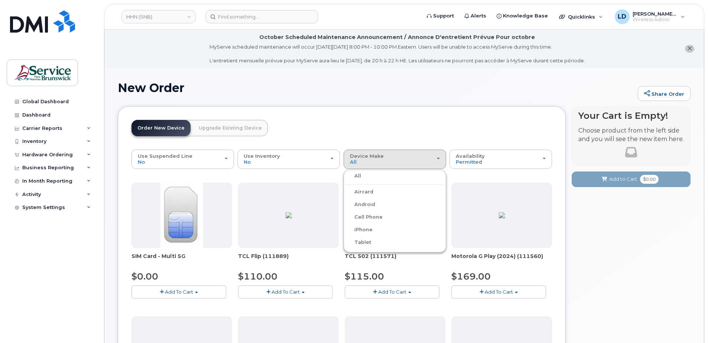
click at [365, 203] on label "Android" at bounding box center [360, 204] width 30 height 9
click at [0, 0] on input "Android" at bounding box center [0, 0] width 0 height 0
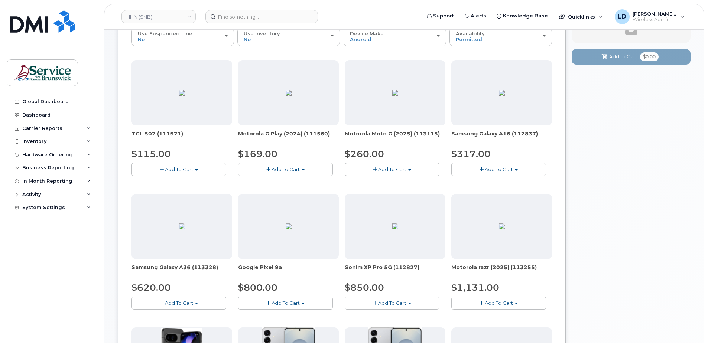
scroll to position [149, 0]
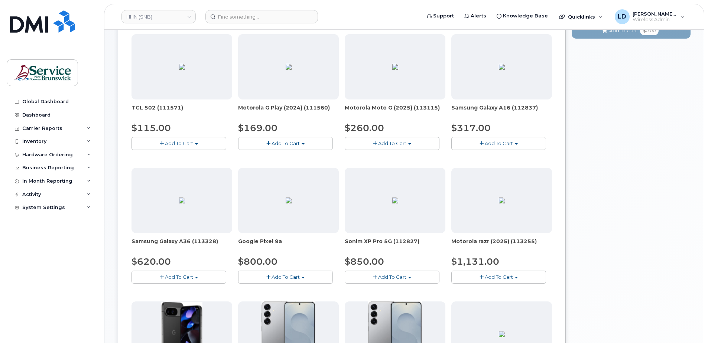
click at [181, 278] on span "Add To Cart" at bounding box center [179, 277] width 28 height 6
click at [171, 300] on link "$620.00 - 30-day activation (128GB model)" at bounding box center [193, 300] width 121 height 9
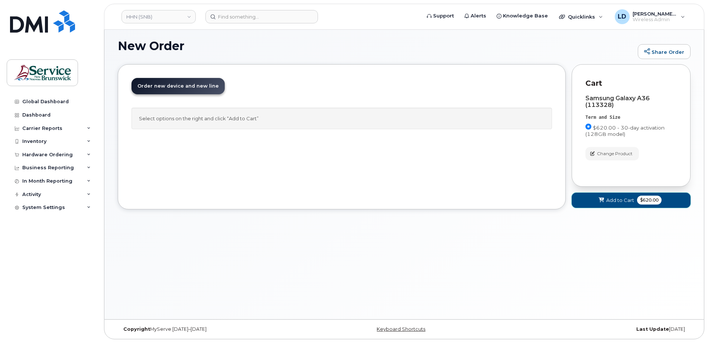
click at [613, 199] on span "Add to Cart" at bounding box center [620, 200] width 28 height 7
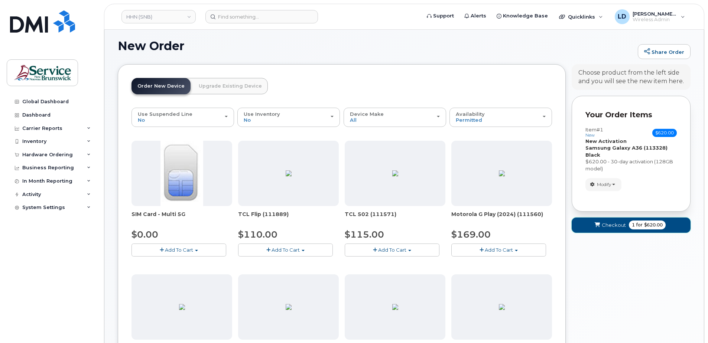
click at [611, 224] on span "Checkout" at bounding box center [614, 225] width 24 height 7
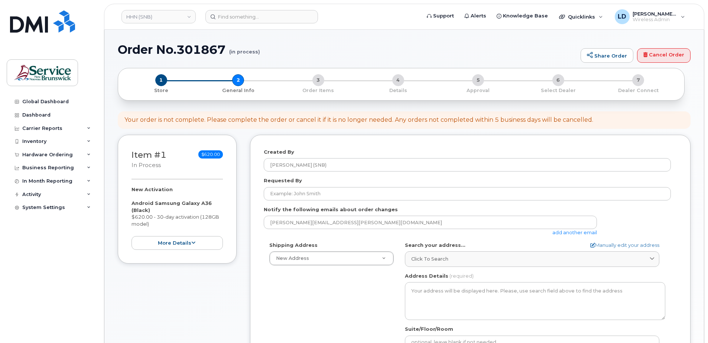
select select
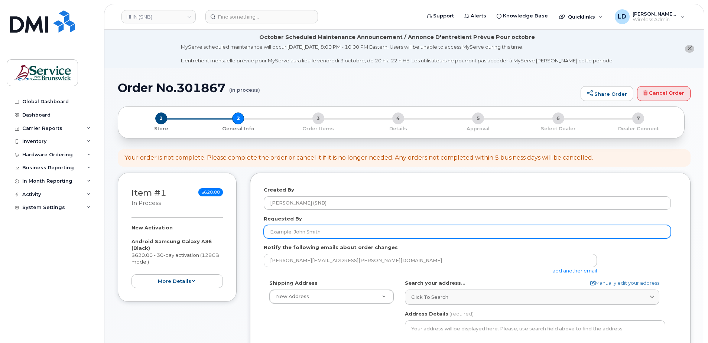
click at [278, 230] on input "Requested By" at bounding box center [467, 231] width 407 height 13
click at [291, 231] on input "Requested By" at bounding box center [467, 231] width 407 height 13
paste input "[PERSON_NAME]"
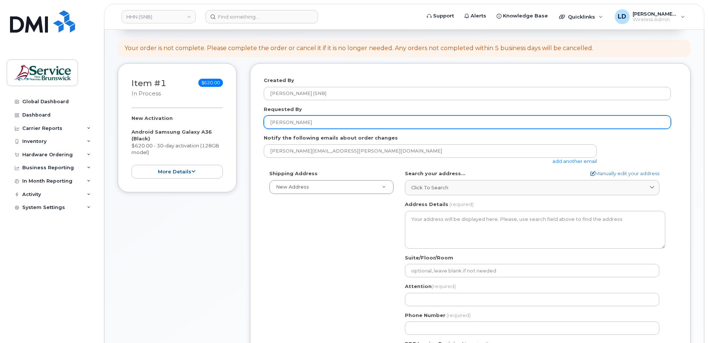
scroll to position [111, 0]
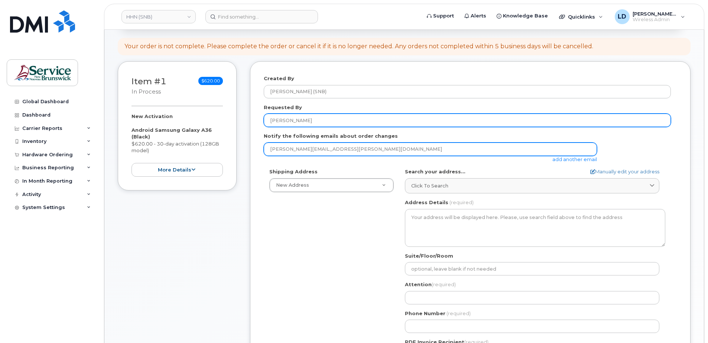
type input "[PERSON_NAME]"
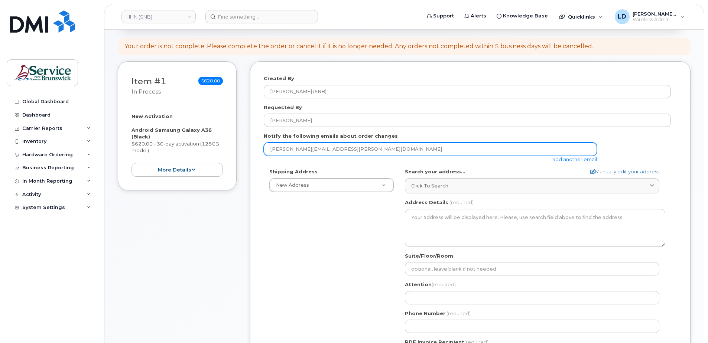
drag, startPoint x: 331, startPoint y: 149, endPoint x: 243, endPoint y: 155, distance: 88.6
click at [212, 150] on div "Item #1 in process $620.00 New Activation Android Samsung Galaxy A36 (Black) $6…" at bounding box center [404, 259] width 573 height 397
click at [293, 152] on input "email" at bounding box center [430, 149] width 333 height 13
drag, startPoint x: 304, startPoint y: 149, endPoint x: 308, endPoint y: 146, distance: 5.6
click at [304, 149] on input "[PERSON_NAME]." at bounding box center [430, 149] width 333 height 13
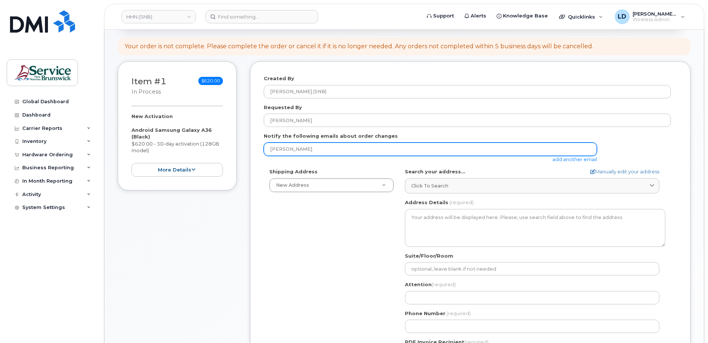
click at [295, 147] on input "[PERSON_NAME]." at bounding box center [430, 149] width 333 height 13
drag, startPoint x: 308, startPoint y: 151, endPoint x: 324, endPoint y: 149, distance: 15.7
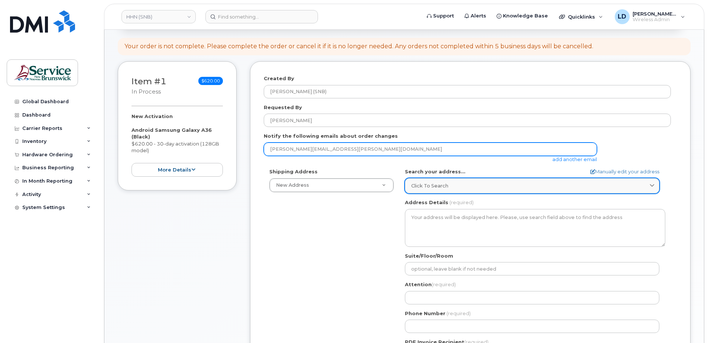
type input "Matthew.Humphrey@snb.ca"
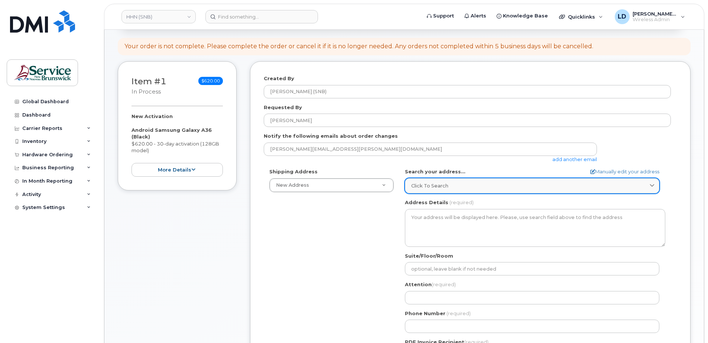
click at [434, 184] on span "Click to search" at bounding box center [429, 185] width 37 height 7
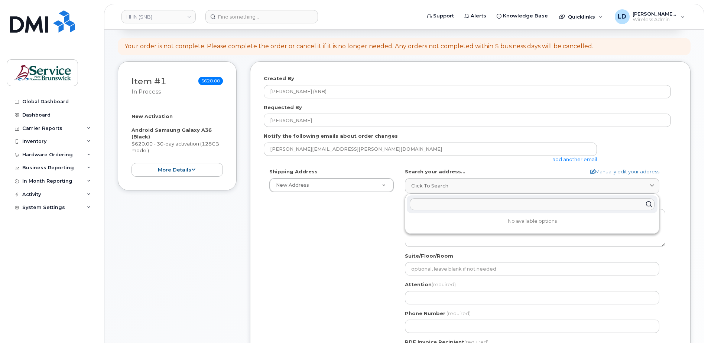
click at [422, 205] on input "text" at bounding box center [532, 204] width 245 height 12
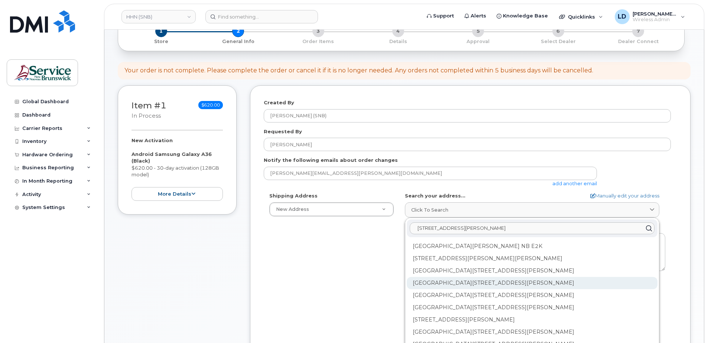
scroll to position [74, 0]
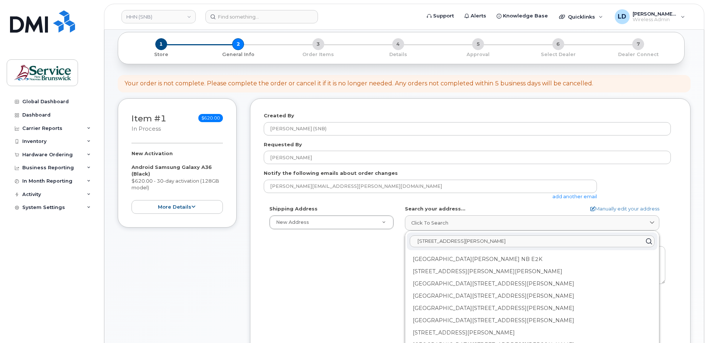
click at [502, 240] on input "400 university ave saint john nb" at bounding box center [532, 242] width 245 height 12
drag, startPoint x: 452, startPoint y: 241, endPoint x: 408, endPoint y: 241, distance: 45.0
click at [408, 241] on div "400 university saint john" at bounding box center [532, 242] width 251 height 18
paste input "University Ave"
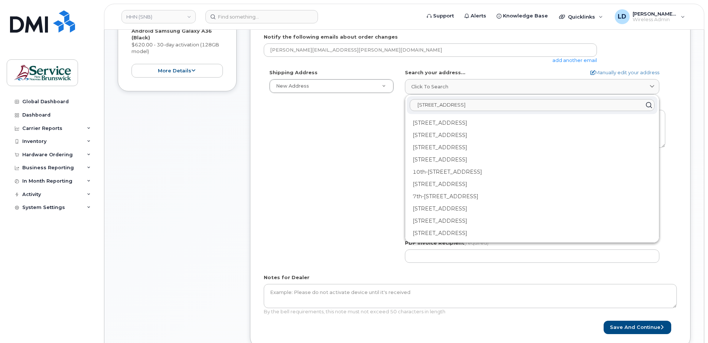
scroll to position [149, 0]
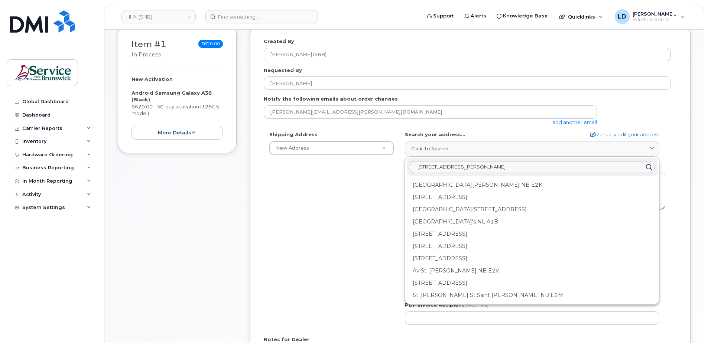
click at [580, 167] on input "400 University Ave st john nb" at bounding box center [532, 167] width 245 height 12
click at [504, 166] on input "400 University Ave st john nb" at bounding box center [532, 167] width 245 height 12
click at [645, 168] on icon at bounding box center [648, 167] width 11 height 11
drag, startPoint x: 511, startPoint y: 168, endPoint x: 400, endPoint y: 163, distance: 111.2
click at [393, 165] on div "Shipping Address New Address New Address 202-15 Rue De l'Église ASD-E Main Offi…" at bounding box center [467, 230] width 407 height 199
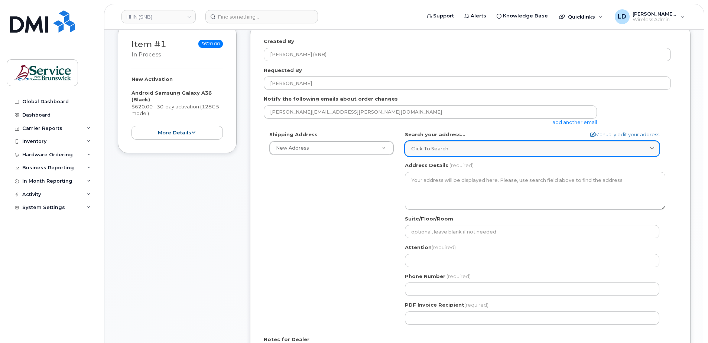
click at [435, 147] on span "Click to search" at bounding box center [429, 148] width 37 height 7
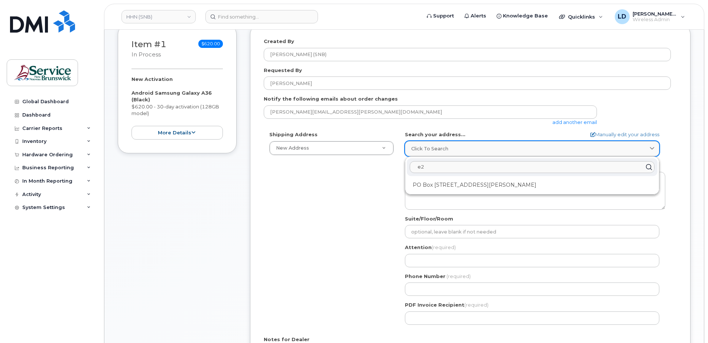
type input "e"
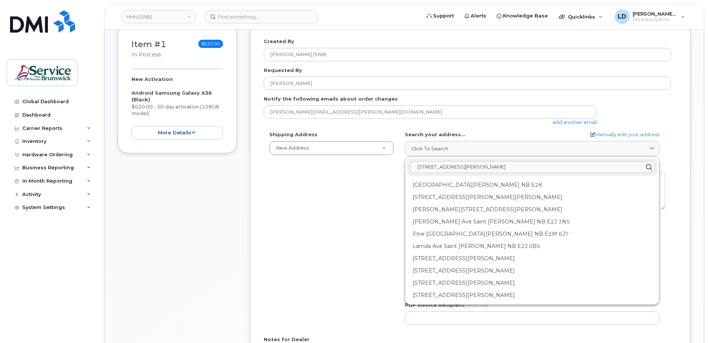
drag, startPoint x: 509, startPoint y: 166, endPoint x: 403, endPoint y: 166, distance: 106.6
click at [395, 163] on div "Shipping Address New Address New Address 202-15 Rue De l'Église ASD-E Main Offi…" at bounding box center [467, 230] width 407 height 199
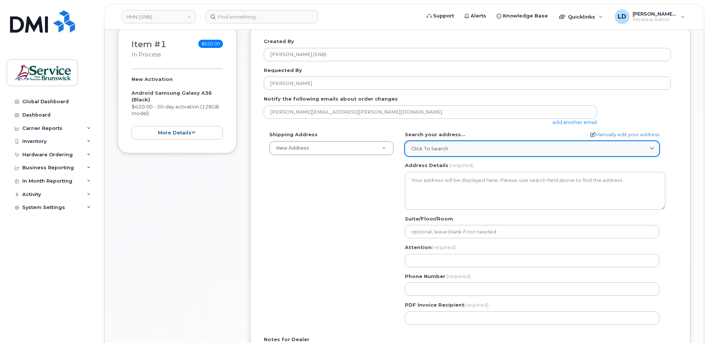
click at [418, 147] on span "Click to search" at bounding box center [429, 148] width 37 height 7
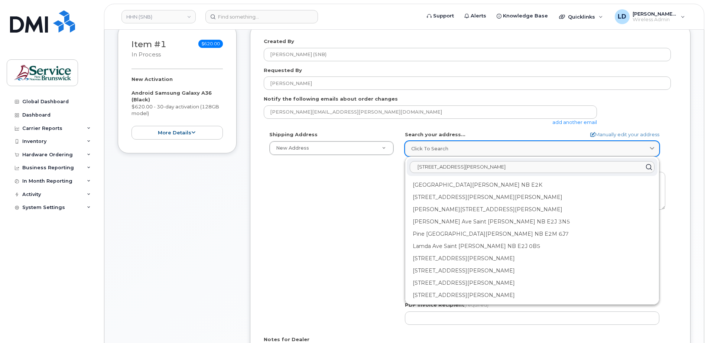
paste input "University Ave. Saint John, New Brunswick"
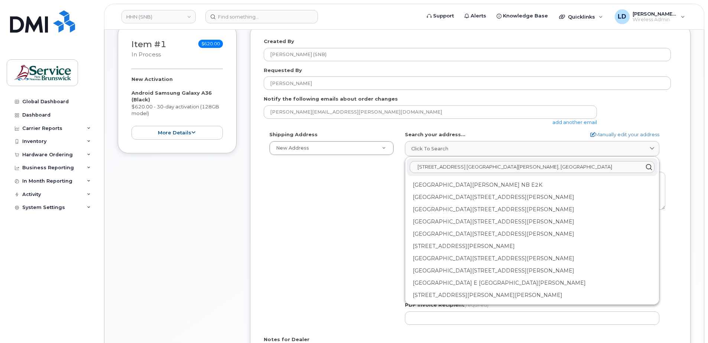
type input "400 University Ave. Saint John, New Brunswick"
click at [358, 229] on div "Shipping Address New Address New Address 202-15 Rue De l'Église ASD-E Main Offi…" at bounding box center [467, 230] width 407 height 199
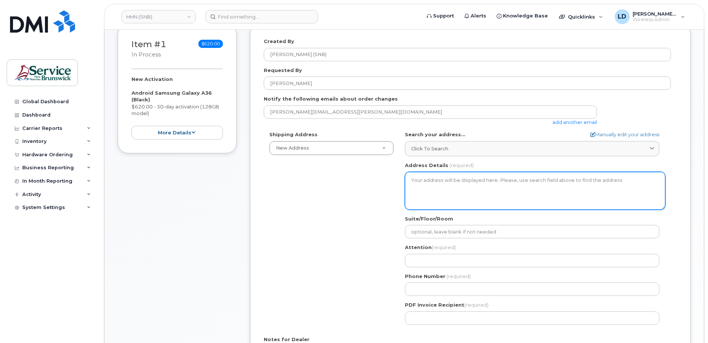
click at [421, 185] on textarea "Address Details" at bounding box center [535, 191] width 260 height 38
click at [421, 182] on textarea "Address Details" at bounding box center [535, 191] width 260 height 38
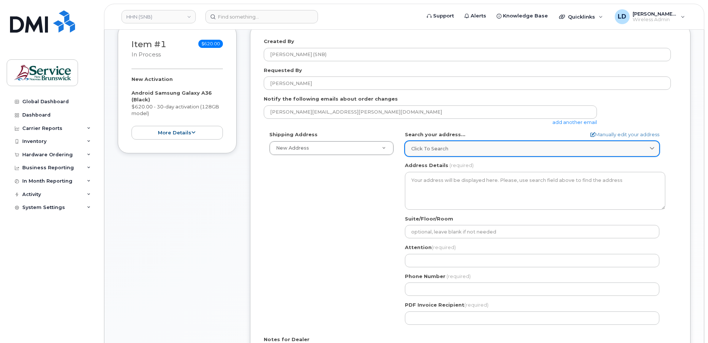
click at [420, 148] on span "Click to search" at bounding box center [429, 148] width 37 height 7
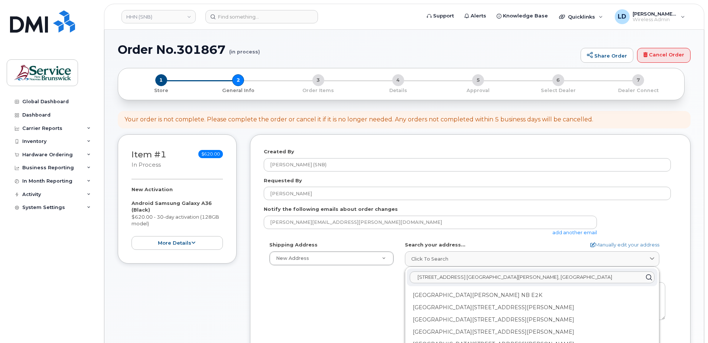
scroll to position [37, 0]
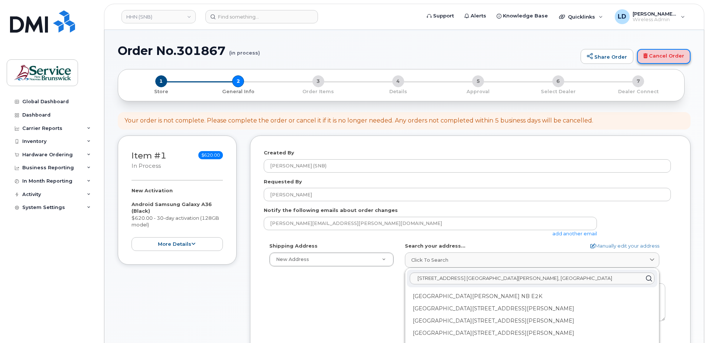
click at [651, 55] on link "Cancel Order" at bounding box center [663, 56] width 53 height 15
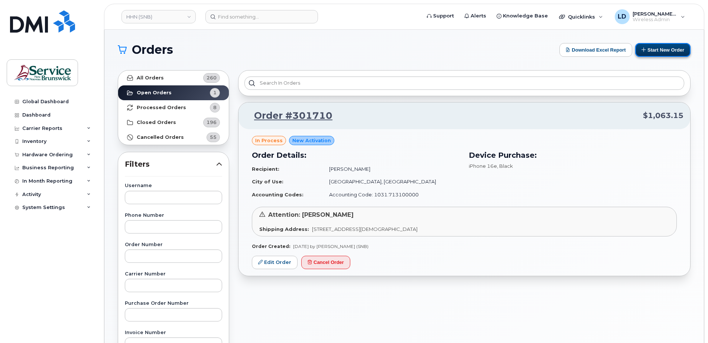
click at [678, 48] on button "Start New Order" at bounding box center [662, 50] width 55 height 14
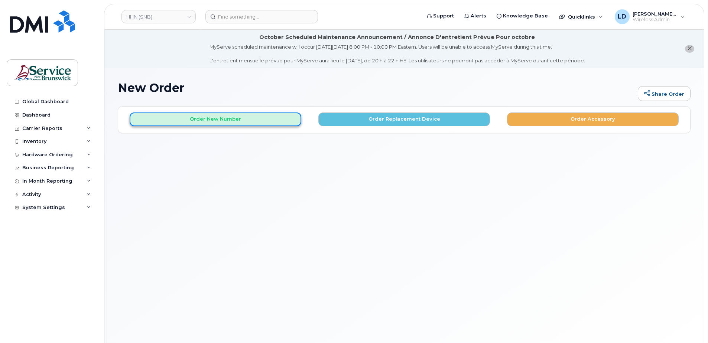
click at [240, 117] on button "Order New Number" at bounding box center [216, 120] width 172 height 14
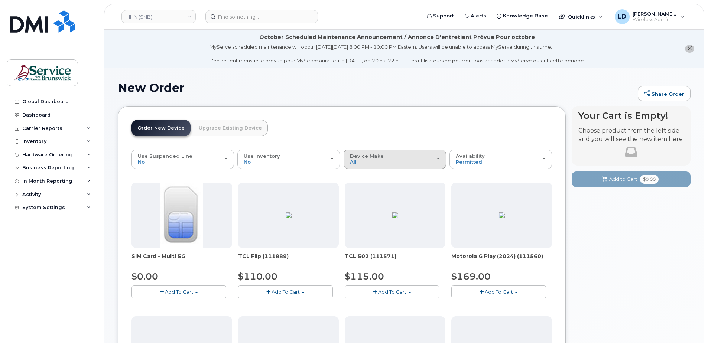
click at [358, 155] on span "Device Make" at bounding box center [367, 156] width 34 height 6
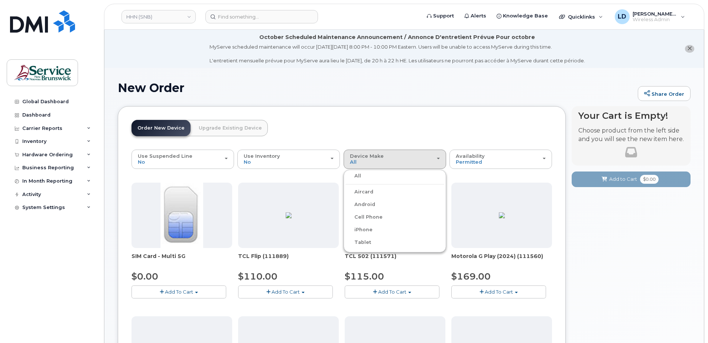
click at [367, 202] on label "Android" at bounding box center [360, 204] width 30 height 9
click at [0, 0] on input "Android" at bounding box center [0, 0] width 0 height 0
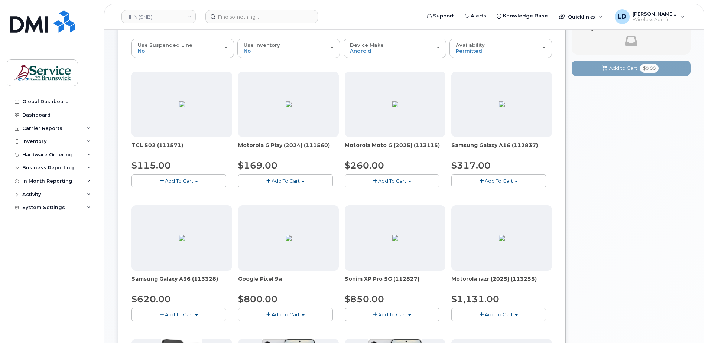
scroll to position [111, 0]
click at [187, 312] on span "Add To Cart" at bounding box center [179, 314] width 28 height 6
click at [185, 336] on link "$620.00 - 30-day activation (128GB model)" at bounding box center [193, 337] width 121 height 9
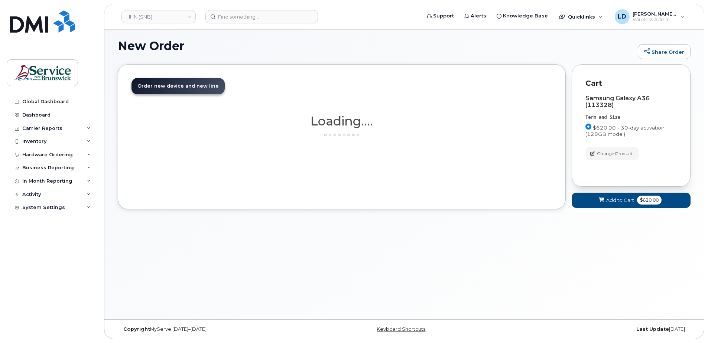
scroll to position [42, 0]
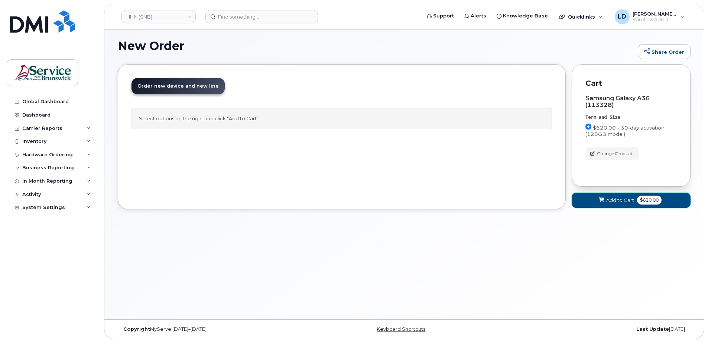
click at [609, 198] on span "Add to Cart" at bounding box center [620, 200] width 28 height 7
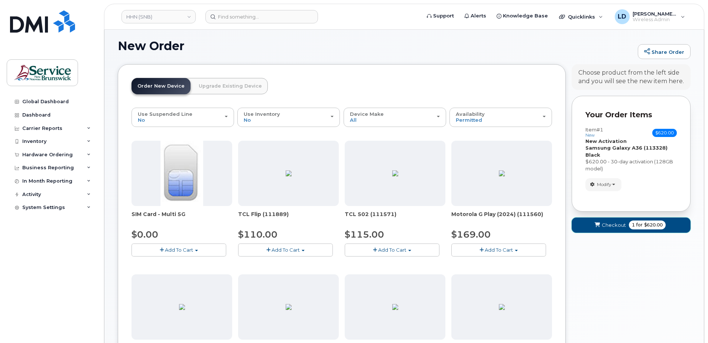
click at [604, 223] on span "Checkout" at bounding box center [614, 225] width 24 height 7
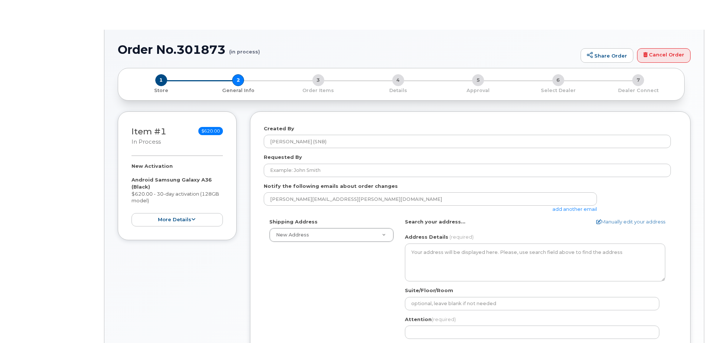
select select
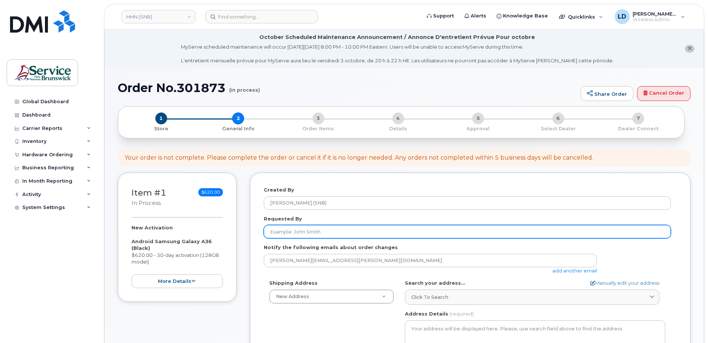
click at [278, 229] on input "Requested By" at bounding box center [467, 231] width 407 height 13
click at [290, 229] on input "Requested By" at bounding box center [467, 231] width 407 height 13
paste input "Annette MacKinnon"
type input "Annette MacKinnon"
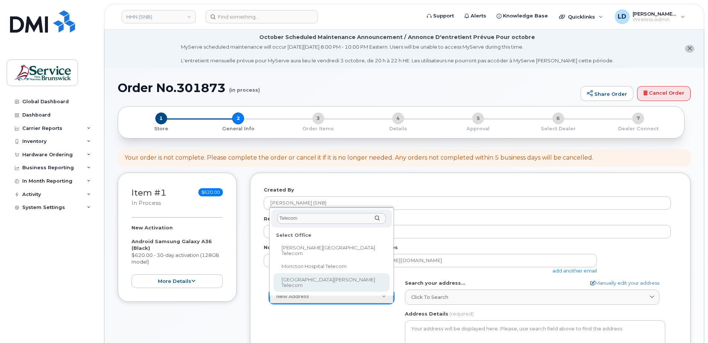
type input "Telecom"
select select
type textarea "400 University Avenue, Room 24.199 Saint John New Brunswick E2L 4L2"
type input "Matthew Humphrey"
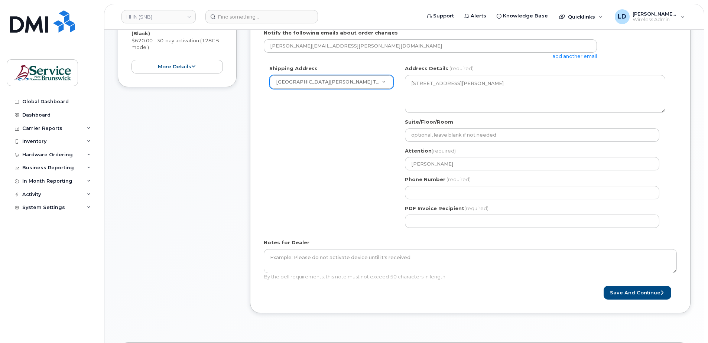
scroll to position [223, 0]
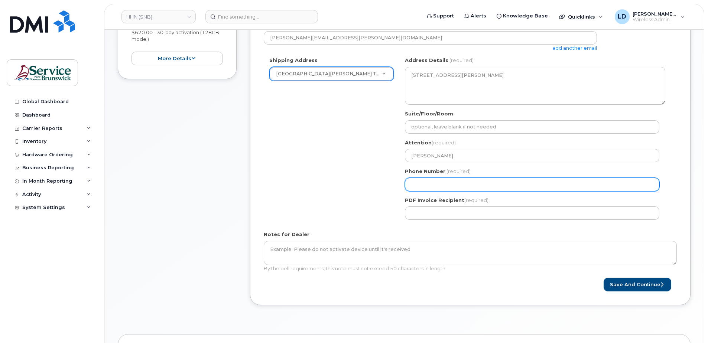
click at [419, 182] on input "Phone Number" at bounding box center [532, 184] width 254 height 13
select select
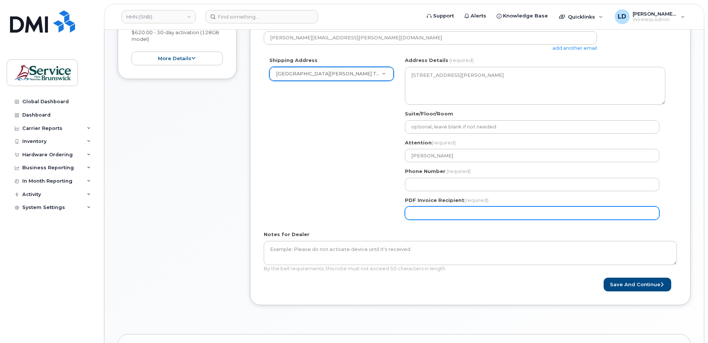
click at [413, 211] on input "PDF Invoice Recipient (required)" at bounding box center [532, 213] width 254 height 13
type input "matthew.humphrey@snb.ca"
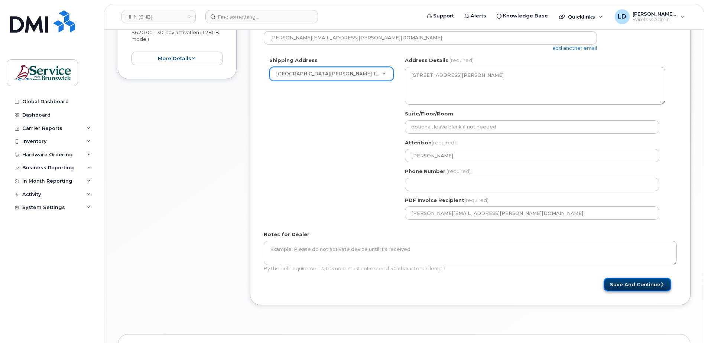
click at [636, 283] on button "Save and Continue" at bounding box center [638, 285] width 68 height 14
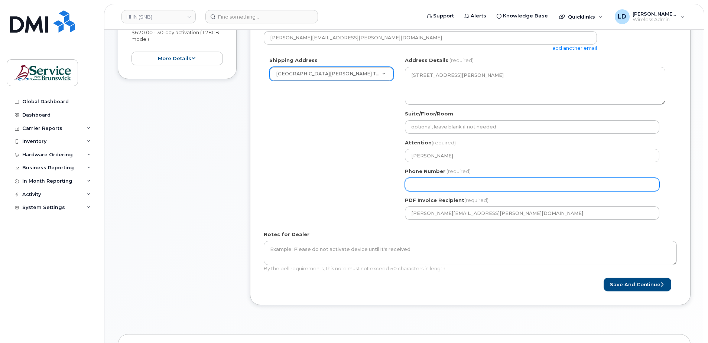
click at [477, 187] on input "Phone Number" at bounding box center [532, 184] width 254 height 13
click at [462, 183] on input "Phone Number" at bounding box center [532, 184] width 254 height 13
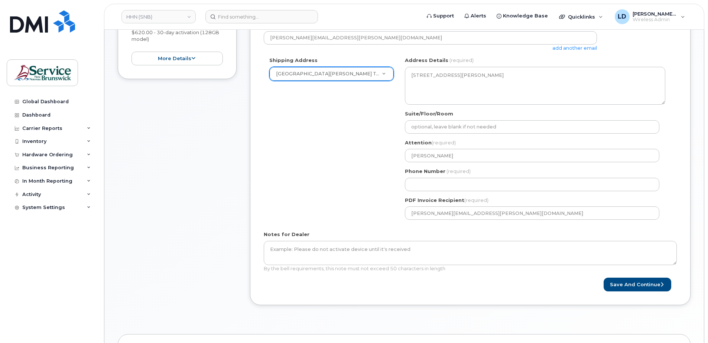
click at [358, 196] on div "Shipping Address Saint John Regional Hospital Telecom New Address 202-15 Rue De…" at bounding box center [467, 141] width 407 height 169
click at [639, 283] on button "Save and Continue" at bounding box center [638, 285] width 68 height 14
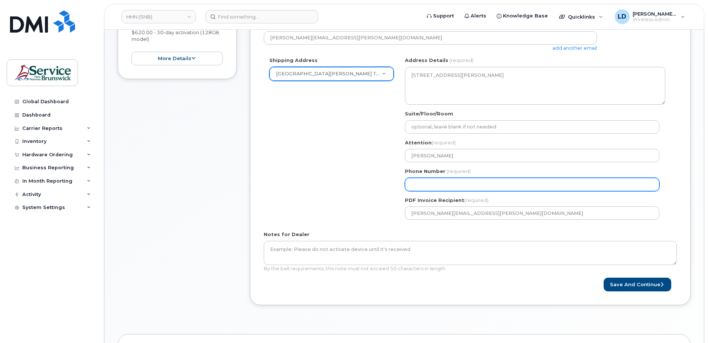
drag, startPoint x: 458, startPoint y: 183, endPoint x: 379, endPoint y: 190, distance: 79.4
click at [377, 189] on div "Shipping Address Saint John Regional Hospital Telecom New Address 202-15 Rue De…" at bounding box center [467, 141] width 407 height 169
type input "506"
type input "566"
click at [432, 184] on input "Phone Number" at bounding box center [532, 184] width 254 height 13
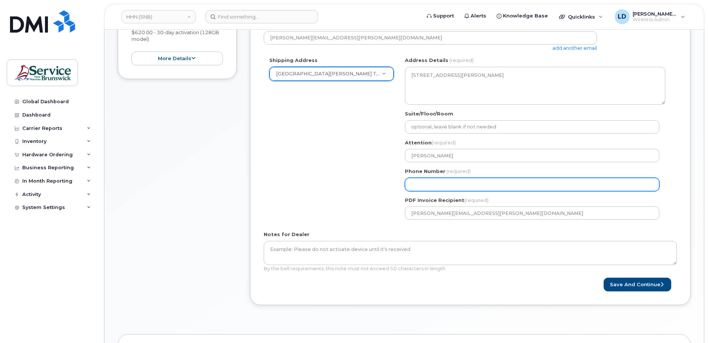
click at [418, 184] on input "Phone Number" at bounding box center [532, 184] width 254 height 13
type input "506566019"
select select
type input "5065660198"
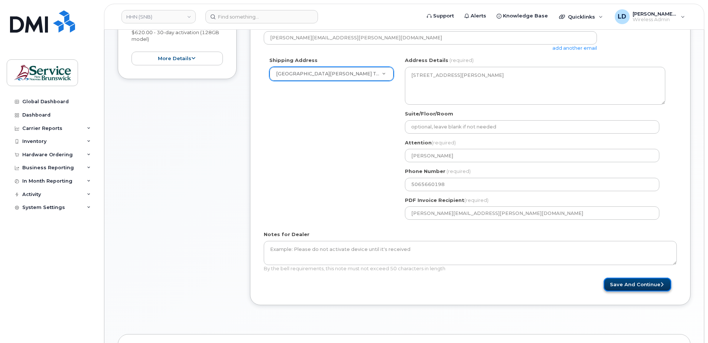
click at [619, 282] on button "Save and Continue" at bounding box center [638, 285] width 68 height 14
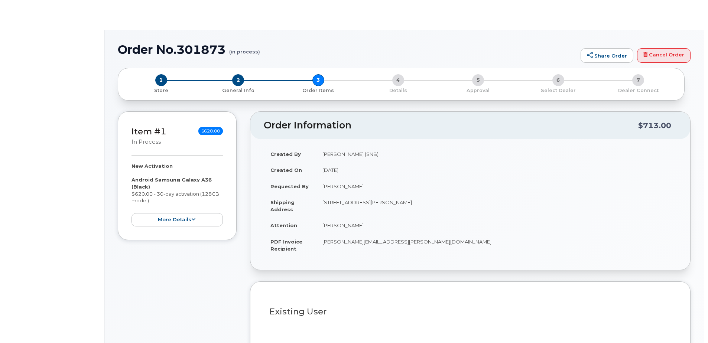
select select
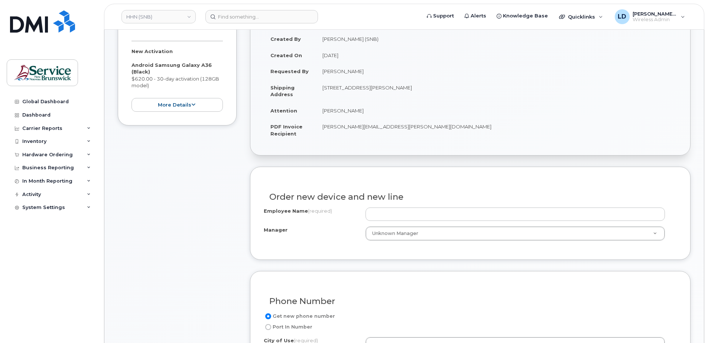
scroll to position [223, 0]
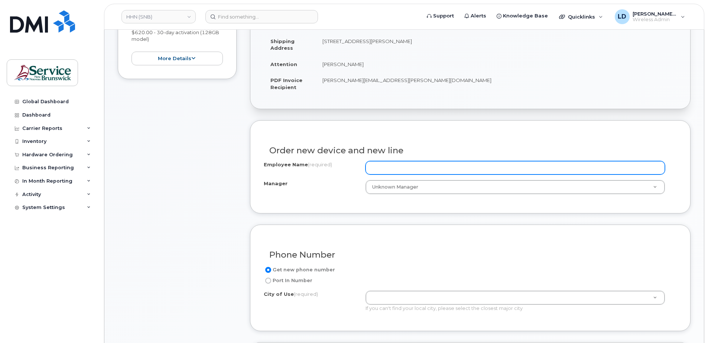
click at [404, 165] on input "Employee Name (required)" at bounding box center [515, 167] width 299 height 13
click at [395, 171] on input "Employee Name (required)" at bounding box center [515, 167] width 299 height 13
paste input "[PERSON_NAME]"
type input "[PERSON_NAME]"
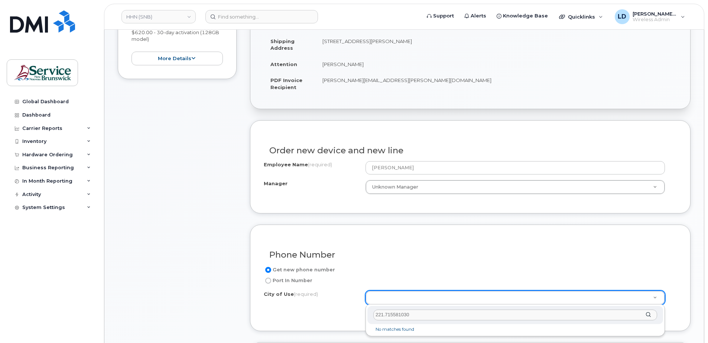
click at [383, 314] on input "221.715581030" at bounding box center [515, 315] width 284 height 11
type input "2211.715581030"
drag, startPoint x: 439, startPoint y: 317, endPoint x: 343, endPoint y: 324, distance: 96.5
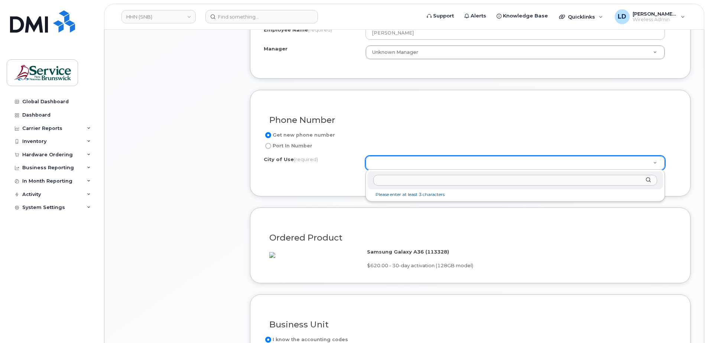
scroll to position [409, 0]
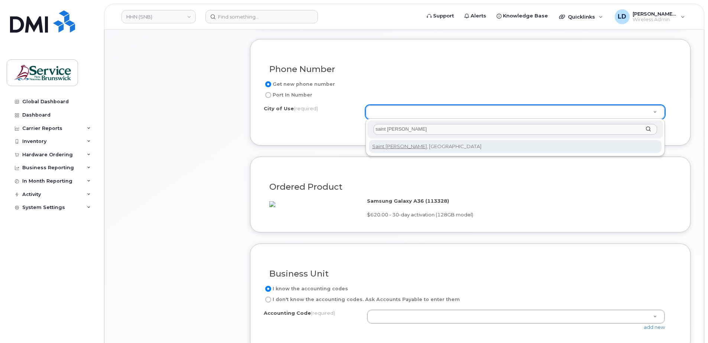
type input "saint john"
type input "2008"
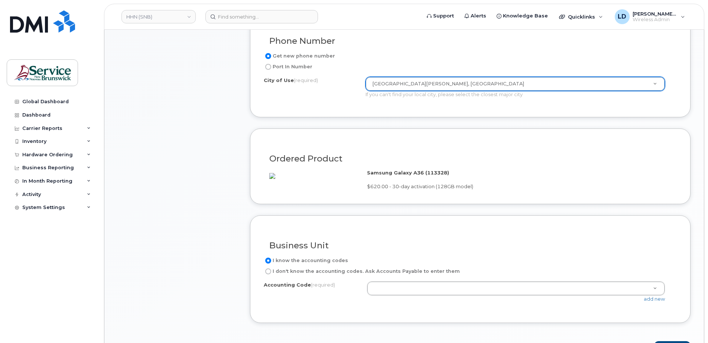
scroll to position [483, 0]
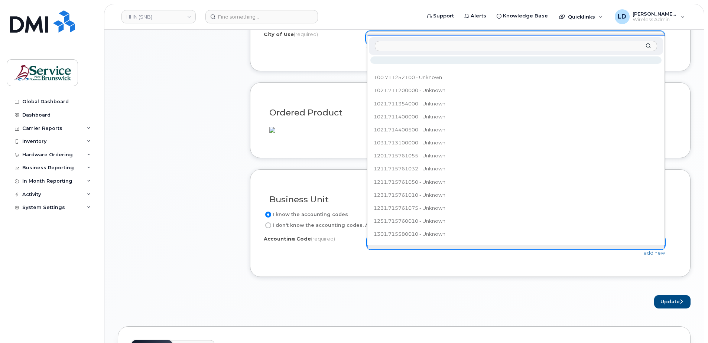
type input "2211.715581030"
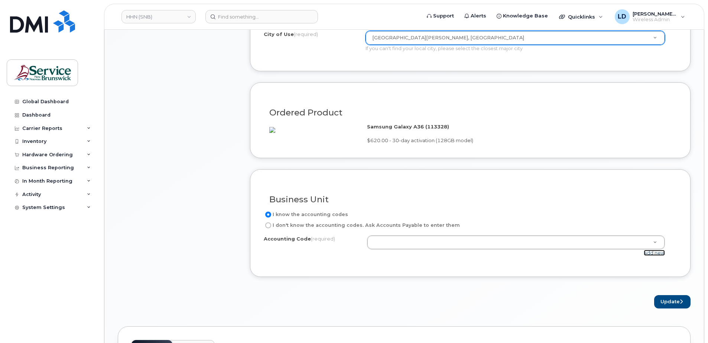
click at [653, 256] on link "add new" at bounding box center [654, 253] width 21 height 6
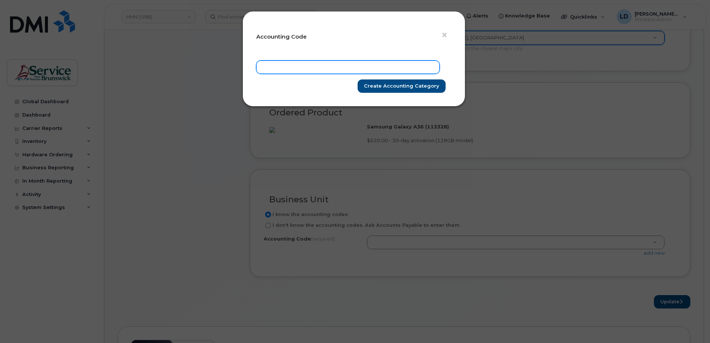
click at [280, 62] on input "text" at bounding box center [348, 67] width 184 height 13
paste input "2211.715581030"
type input "2211.715581030"
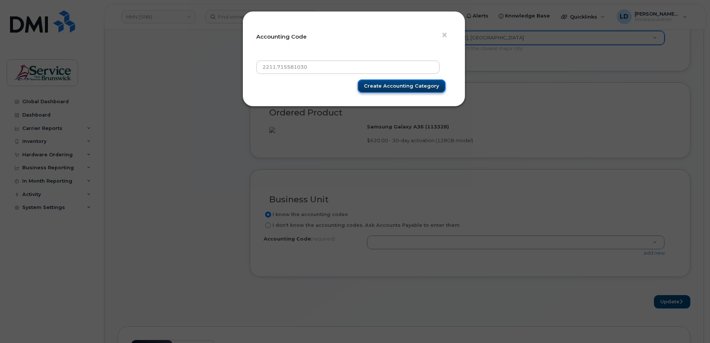
click at [400, 84] on input "Create Accounting category" at bounding box center [402, 86] width 88 height 14
type input "Create Accounting category"
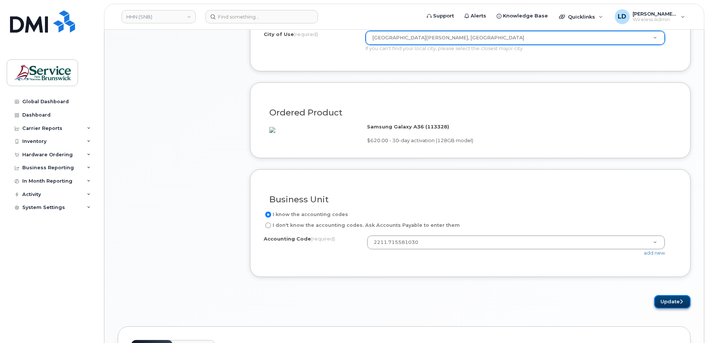
click at [668, 309] on button "Update" at bounding box center [672, 302] width 36 height 14
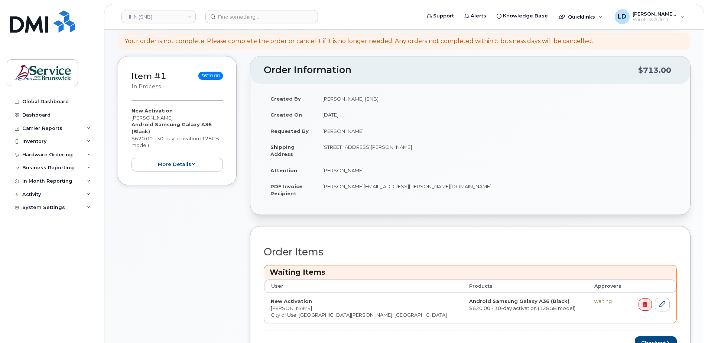
scroll to position [260, 0]
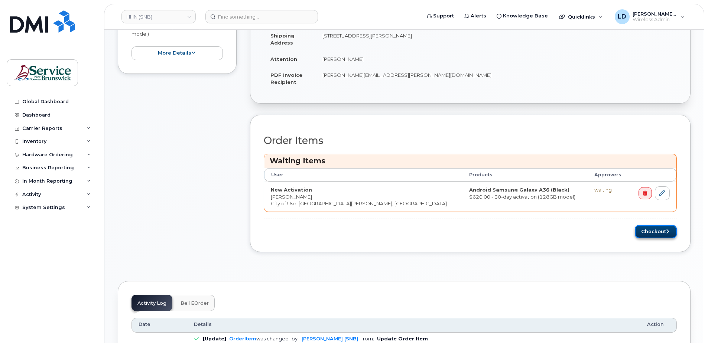
click at [649, 235] on button "Checkout" at bounding box center [656, 232] width 42 height 14
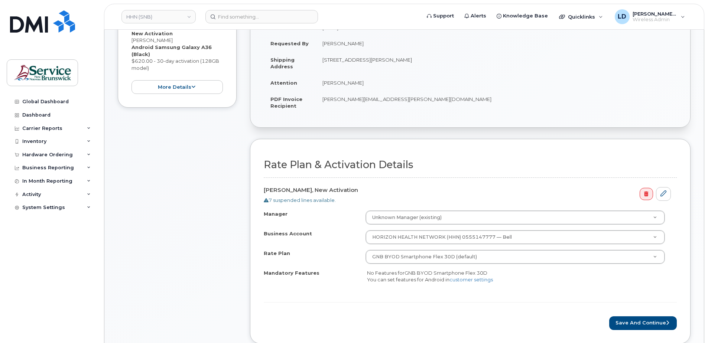
scroll to position [186, 0]
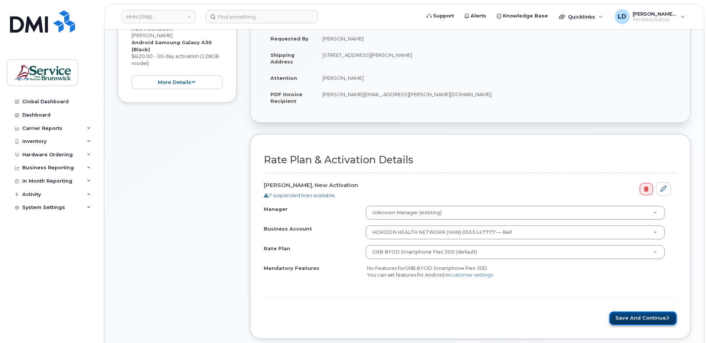
click at [637, 316] on button "Save and Continue" at bounding box center [643, 319] width 68 height 14
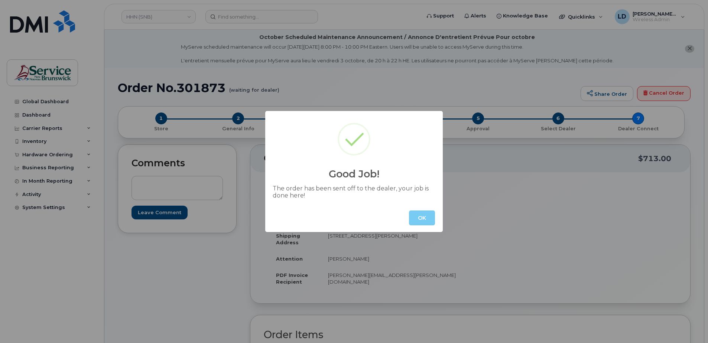
click at [423, 217] on button "OK" at bounding box center [422, 218] width 26 height 15
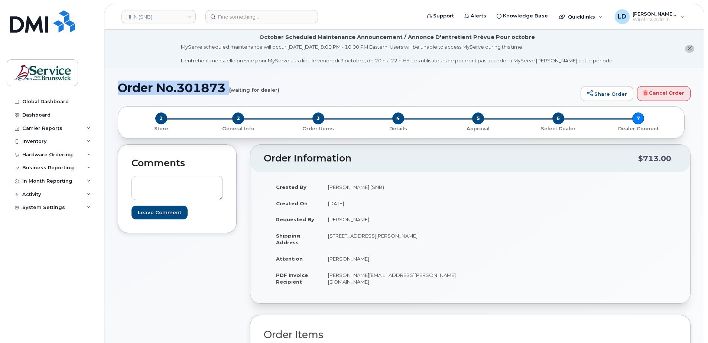
drag, startPoint x: 119, startPoint y: 90, endPoint x: 234, endPoint y: 91, distance: 115.5
click at [234, 91] on h1 "Order No.301873 (waiting for dealer)" at bounding box center [347, 87] width 459 height 13
drag, startPoint x: 234, startPoint y: 91, endPoint x: 200, endPoint y: 84, distance: 34.5
copy h1 "Order No.301873 ("
click at [32, 155] on div "Hardware Ordering" at bounding box center [47, 155] width 51 height 6
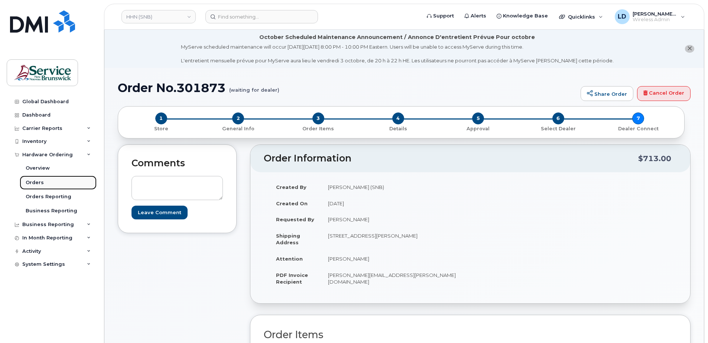
click at [30, 180] on div "Orders" at bounding box center [35, 182] width 18 height 7
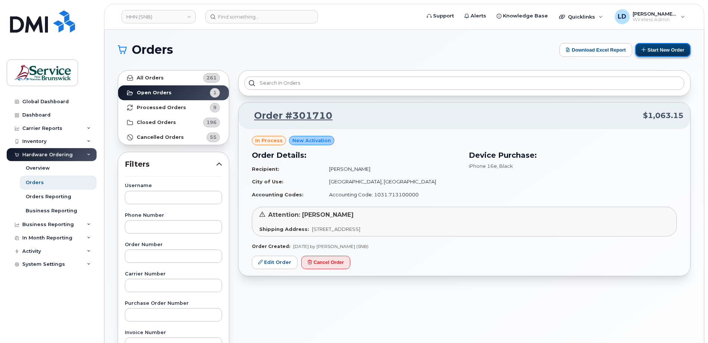
click at [662, 51] on button "Start New Order" at bounding box center [662, 50] width 55 height 14
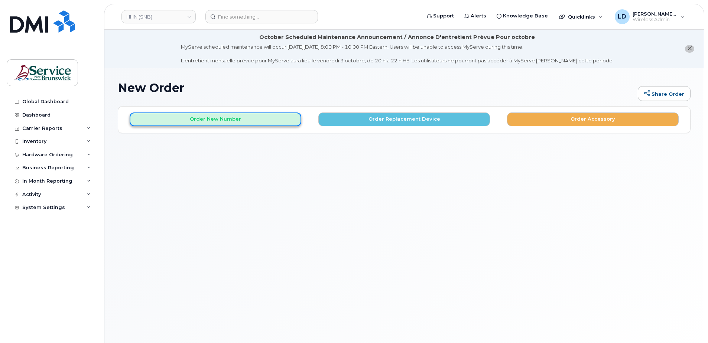
click at [243, 117] on button "Order New Number" at bounding box center [216, 120] width 172 height 14
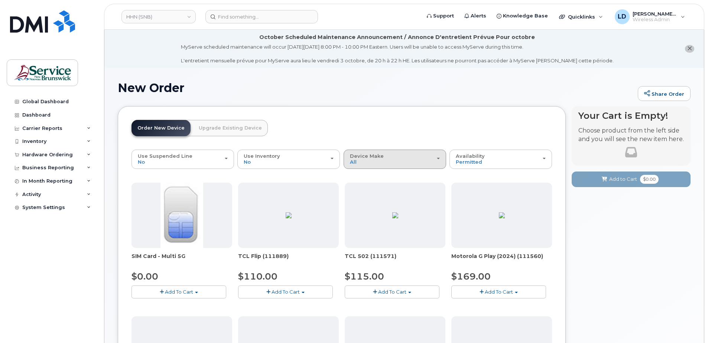
click at [364, 155] on span "Device Make" at bounding box center [367, 156] width 34 height 6
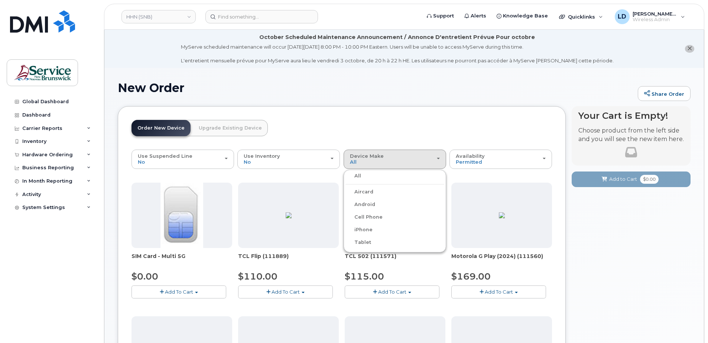
click at [358, 228] on label "iPhone" at bounding box center [358, 229] width 27 height 9
click at [0, 0] on input "iPhone" at bounding box center [0, 0] width 0 height 0
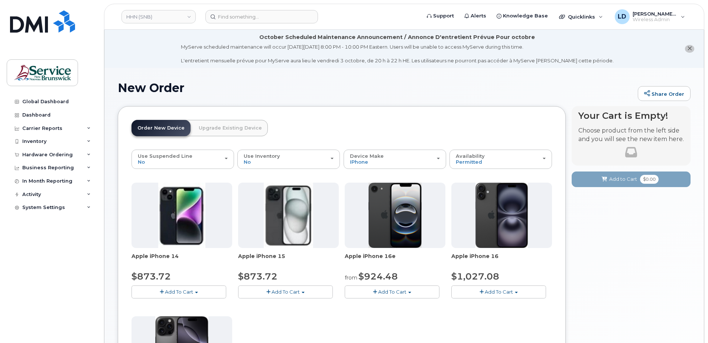
click at [386, 291] on span "Add To Cart" at bounding box center [392, 292] width 28 height 6
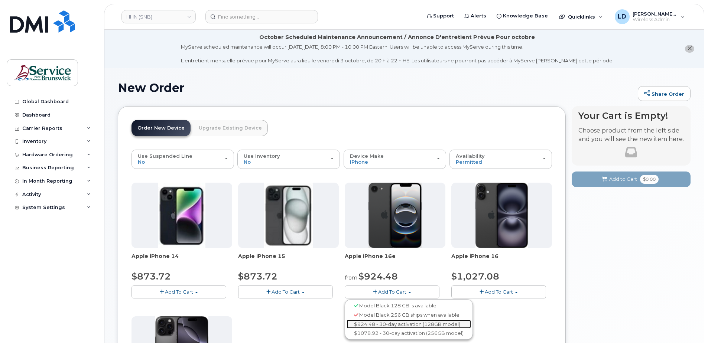
click at [382, 321] on link "$924.48 - 30-day activation (128GB model)" at bounding box center [409, 324] width 124 height 9
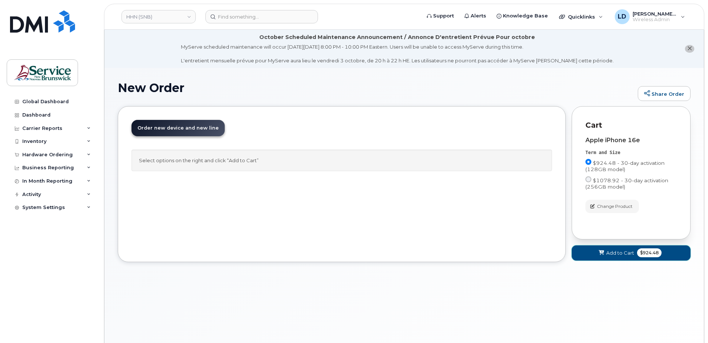
click at [621, 251] on span "Add to Cart" at bounding box center [620, 253] width 28 height 7
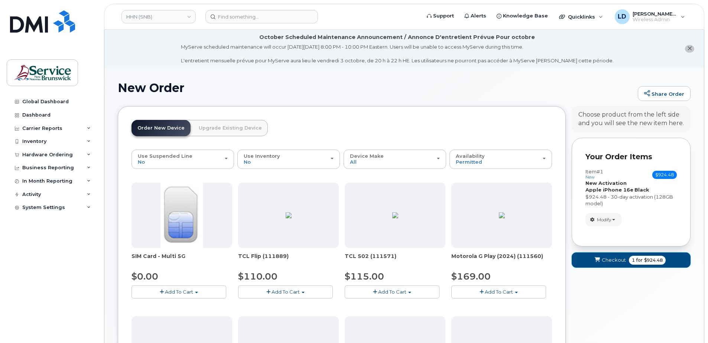
click at [610, 260] on span "Checkout" at bounding box center [614, 260] width 24 height 7
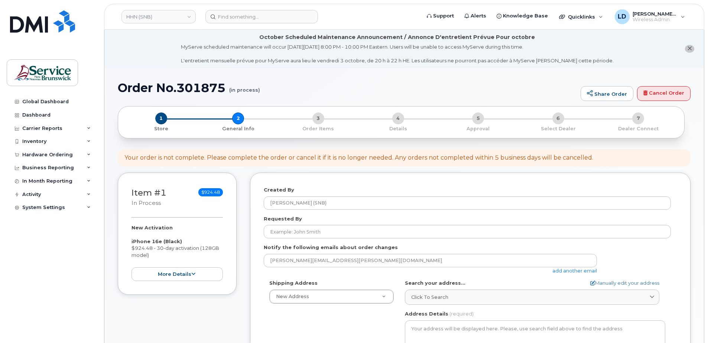
select select
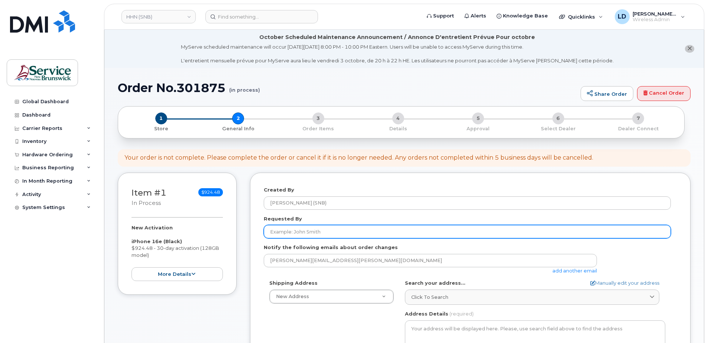
click at [274, 230] on input "Requested By" at bounding box center [467, 231] width 407 height 13
paste input "[PERSON_NAME]"
type input "[PERSON_NAME]"
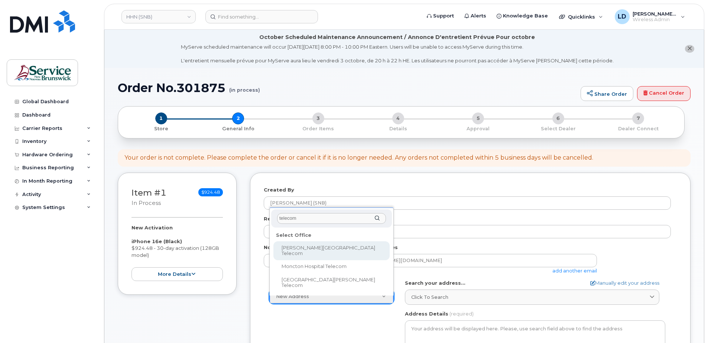
scroll to position [37, 0]
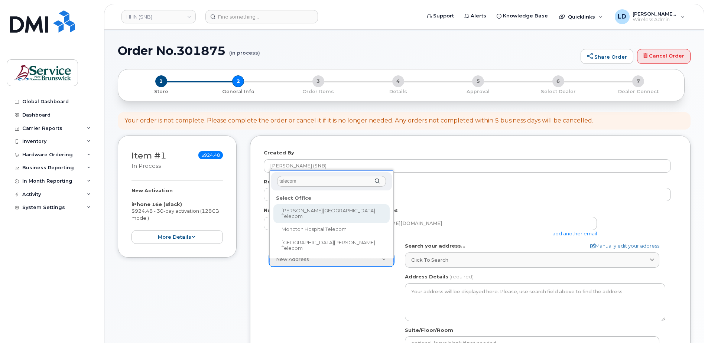
type input "telecom"
select select
type textarea "985 College Hill Rd Fredericton New Brunswick E3B 4J7"
type input "[PERSON_NAME]"
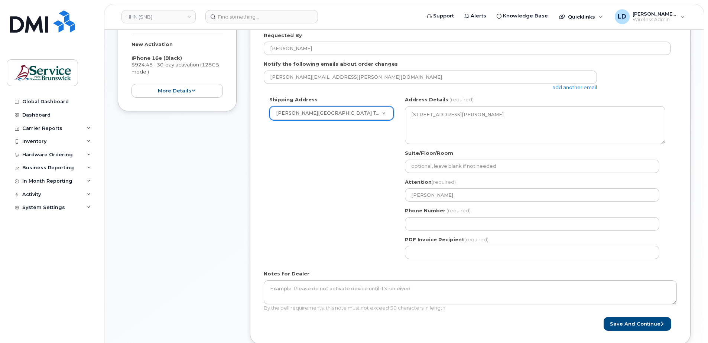
scroll to position [186, 0]
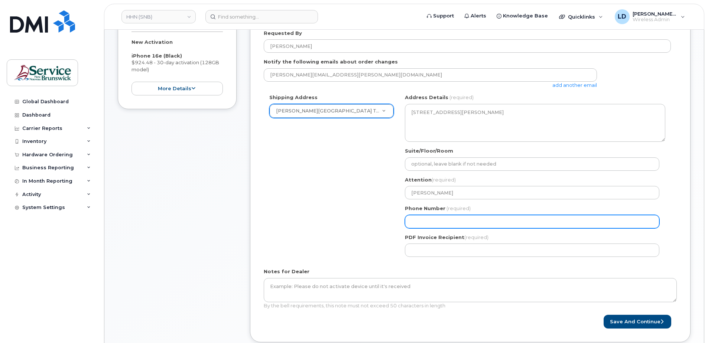
click at [414, 221] on input "Phone Number" at bounding box center [532, 221] width 254 height 13
select select
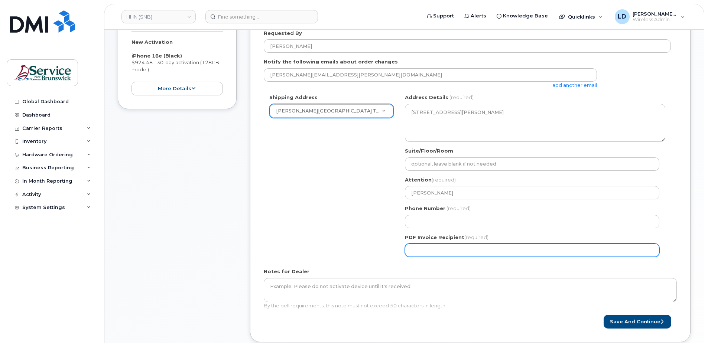
click at [417, 253] on input "PDF Invoice Recipient (required)" at bounding box center [532, 250] width 254 height 13
type input "steve.sullivan@snb.ca"
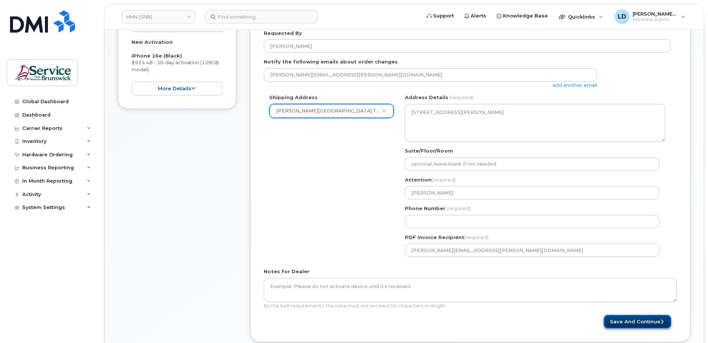
click at [630, 322] on button "Save and Continue" at bounding box center [638, 322] width 68 height 14
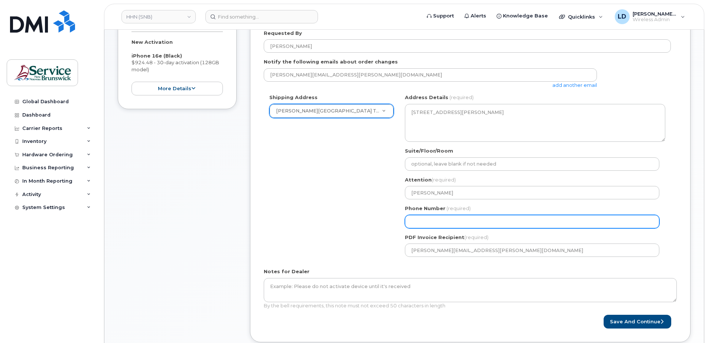
drag, startPoint x: 455, startPoint y: 221, endPoint x: 354, endPoint y: 222, distance: 101.1
click at [364, 221] on div "Shipping Address Dr. Everett Chalmers Regional Hospital Telecom New Address 202…" at bounding box center [467, 178] width 407 height 169
type input "506452543"
select select
type input "5064525433"
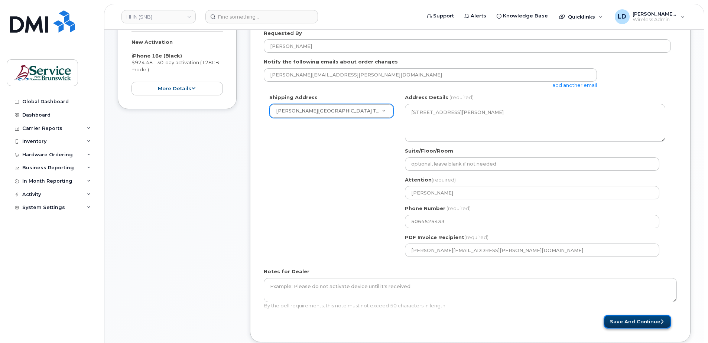
click at [632, 320] on button "Save and Continue" at bounding box center [638, 322] width 68 height 14
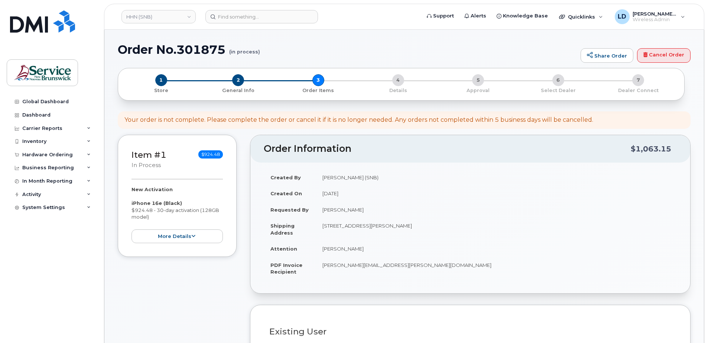
select select
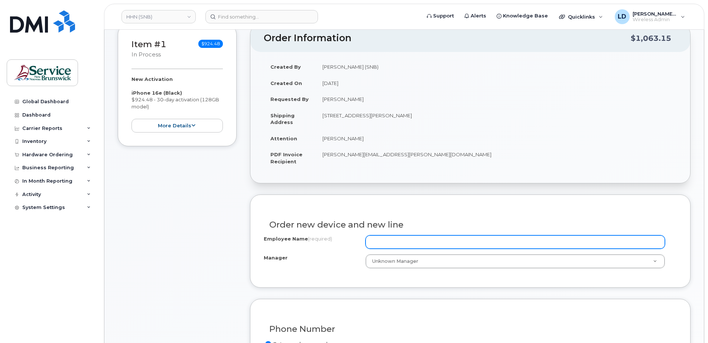
scroll to position [186, 0]
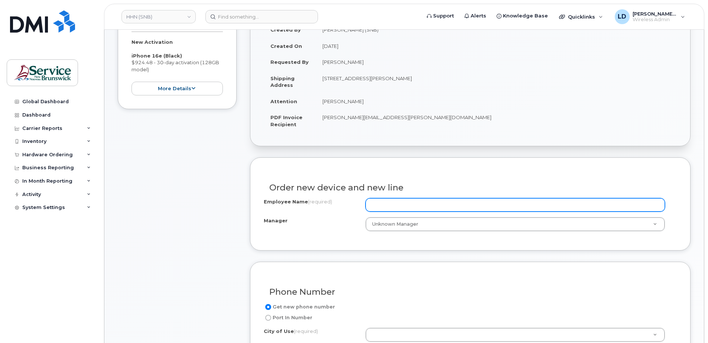
click at [380, 204] on input "Employee Name (required)" at bounding box center [515, 204] width 299 height 13
paste input "[PERSON_NAME]"
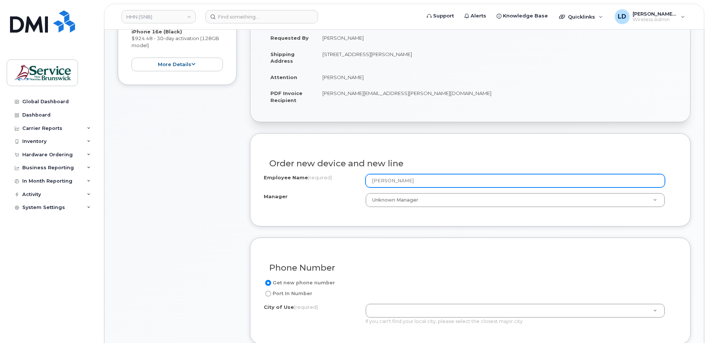
scroll to position [260, 0]
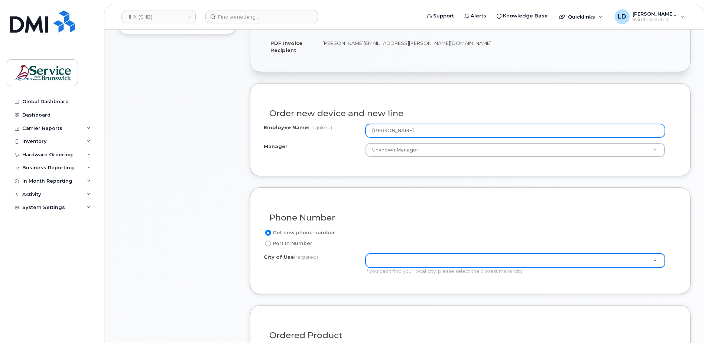
type input "[PERSON_NAME]"
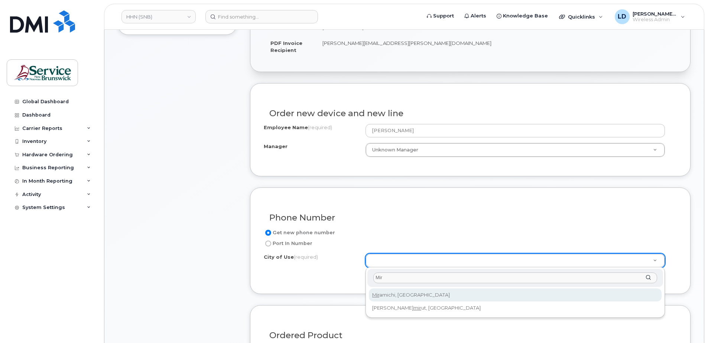
type input "Mir"
type input "1813"
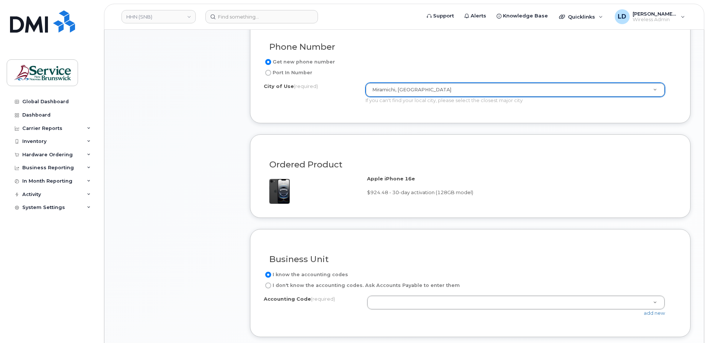
scroll to position [483, 0]
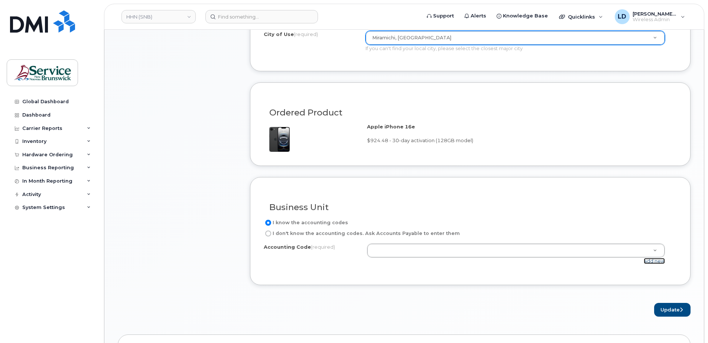
click at [659, 262] on link "add new" at bounding box center [654, 261] width 21 height 6
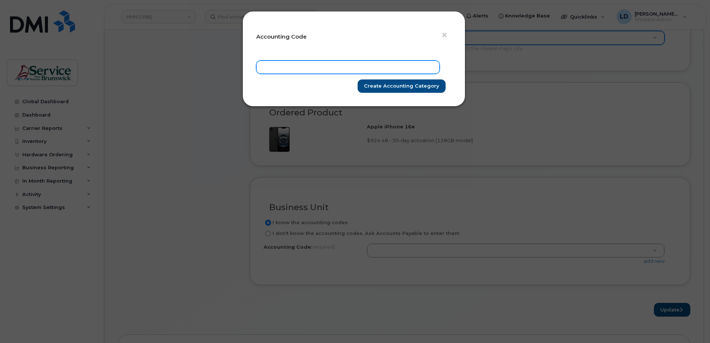
click at [283, 69] on input "text" at bounding box center [348, 67] width 184 height 13
paste input "822.715501100"
click at [272, 67] on input "822.715501100" at bounding box center [348, 67] width 184 height 13
type input "8221.715501100"
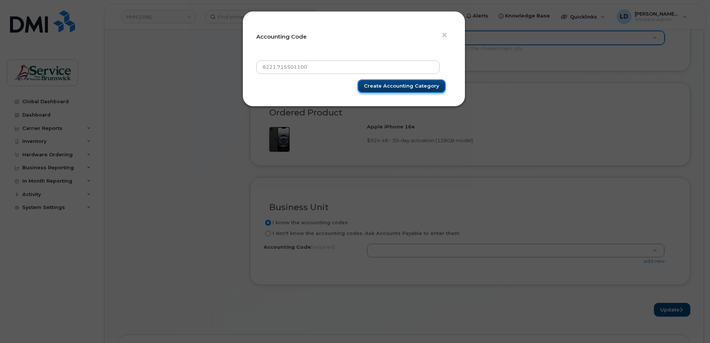
click at [396, 85] on input "Create Accounting category" at bounding box center [402, 86] width 88 height 14
type input "Create Accounting category"
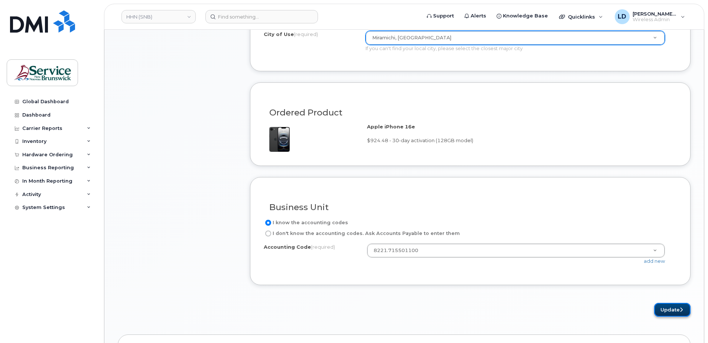
click at [666, 308] on button "Update" at bounding box center [672, 310] width 36 height 14
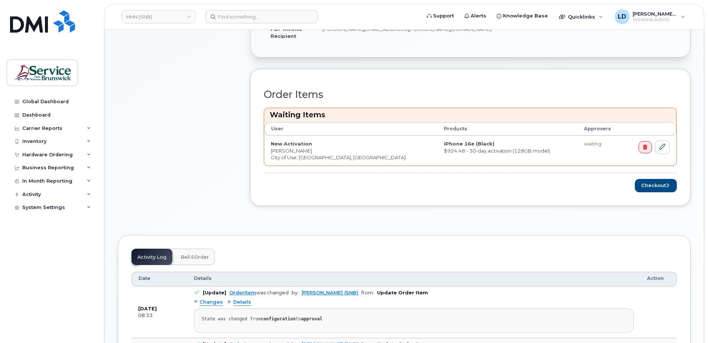
scroll to position [334, 0]
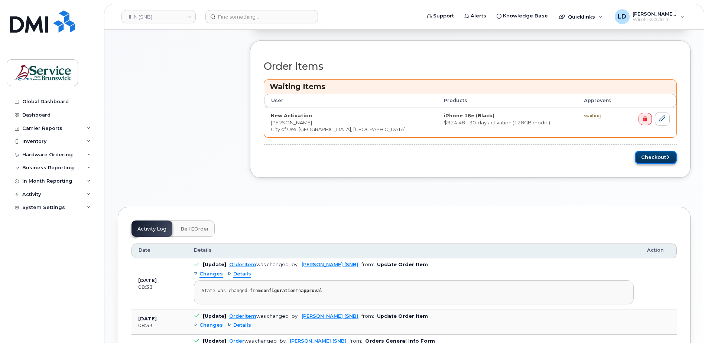
click at [650, 158] on button "Checkout" at bounding box center [656, 158] width 42 height 14
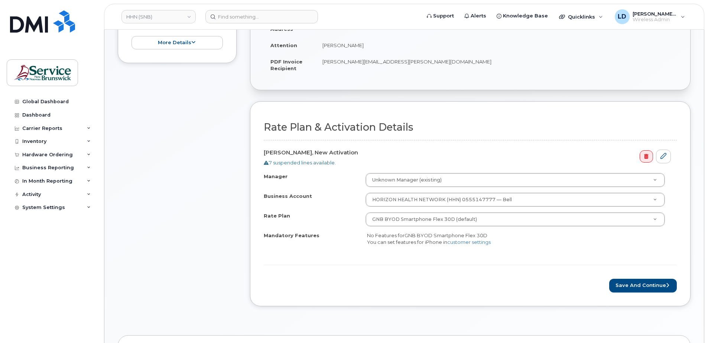
scroll to position [223, 0]
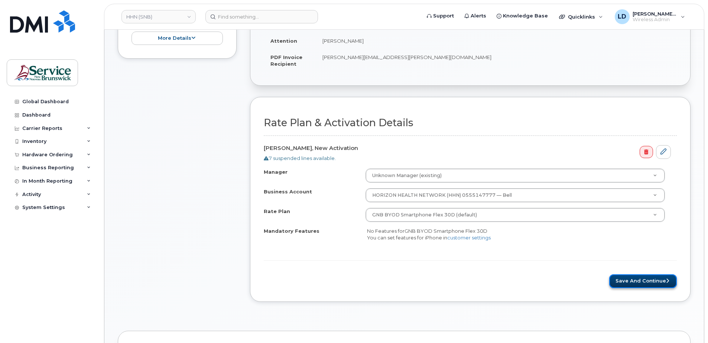
click at [652, 278] on button "Save and Continue" at bounding box center [643, 282] width 68 height 14
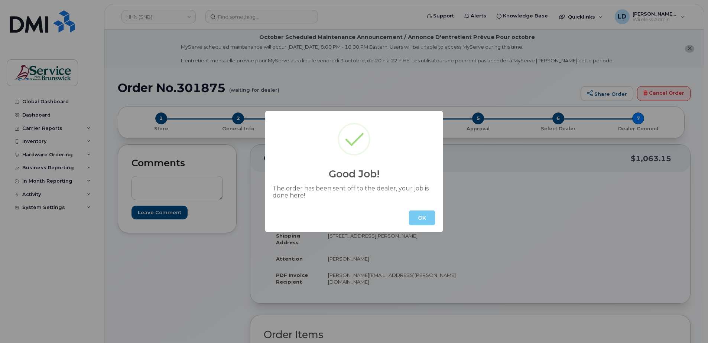
click at [420, 215] on button "OK" at bounding box center [422, 218] width 26 height 15
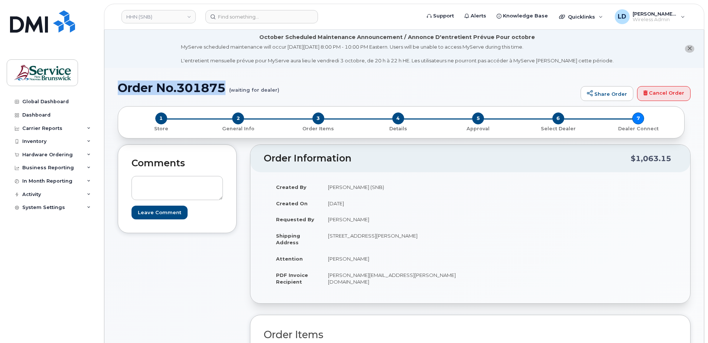
drag, startPoint x: 118, startPoint y: 89, endPoint x: 224, endPoint y: 93, distance: 106.3
click at [224, 93] on h1 "Order No.301875 (waiting for dealer)" at bounding box center [347, 87] width 459 height 13
drag, startPoint x: 224, startPoint y: 93, endPoint x: 214, endPoint y: 88, distance: 11.3
copy h1 "Order No.301875"
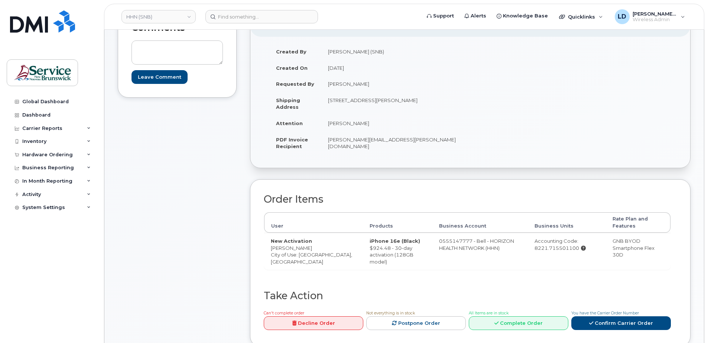
scroll to position [149, 0]
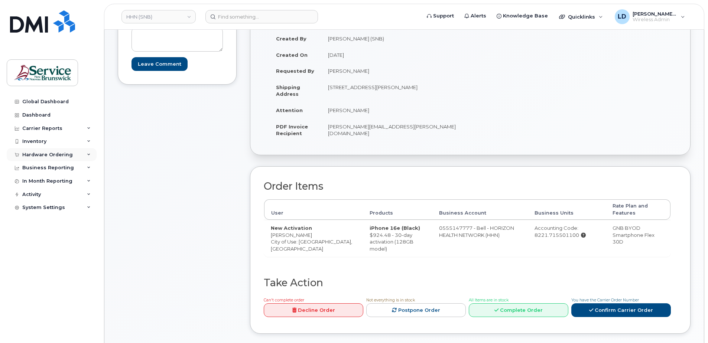
click at [29, 153] on div "Hardware Ordering" at bounding box center [47, 155] width 51 height 6
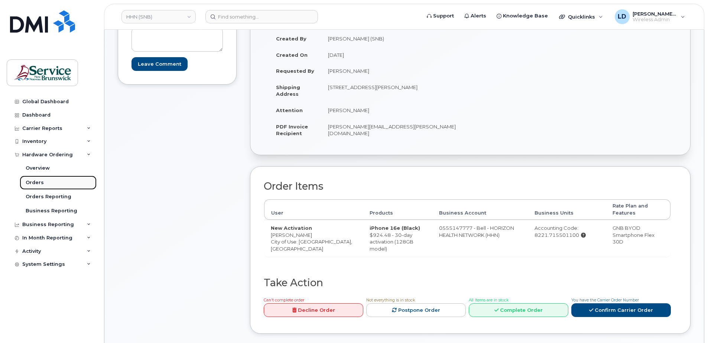
click at [30, 181] on div "Orders" at bounding box center [35, 182] width 18 height 7
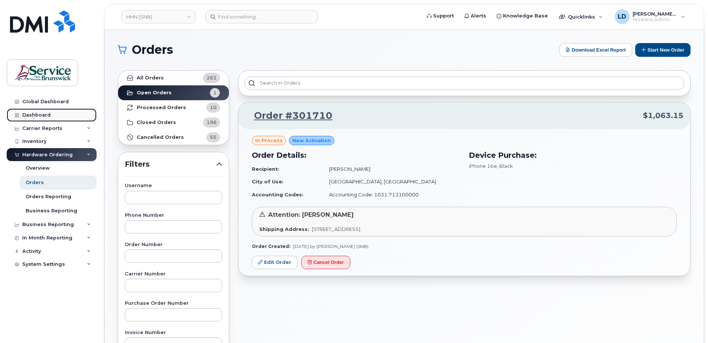
click at [26, 117] on div "Dashboard" at bounding box center [36, 115] width 28 height 6
